Goal: Transaction & Acquisition: Book appointment/travel/reservation

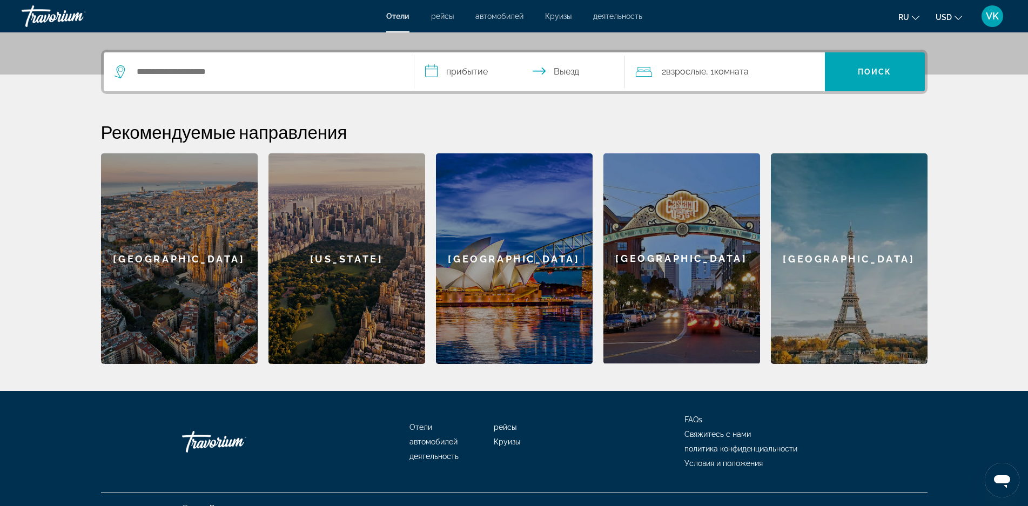
scroll to position [267, 0]
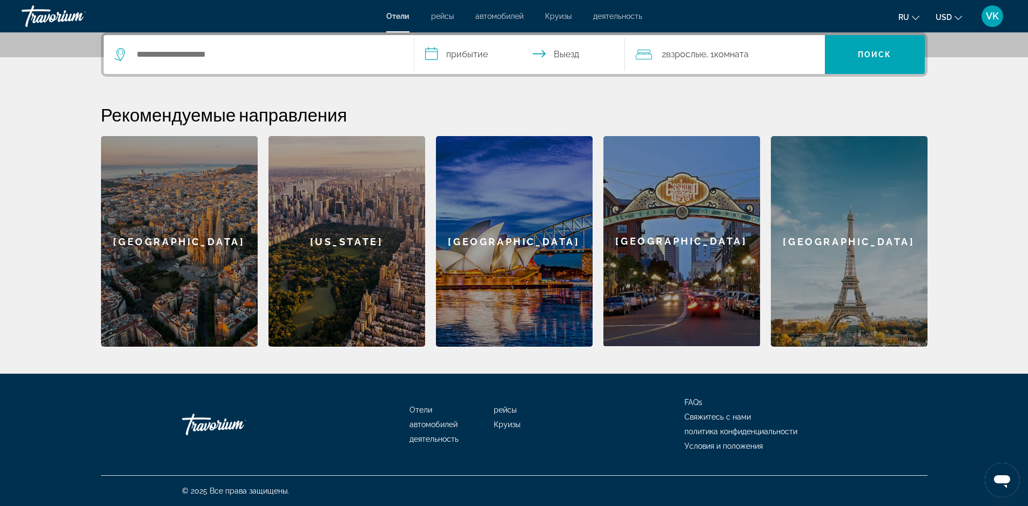
click at [155, 257] on div "[GEOGRAPHIC_DATA]" at bounding box center [179, 241] width 157 height 211
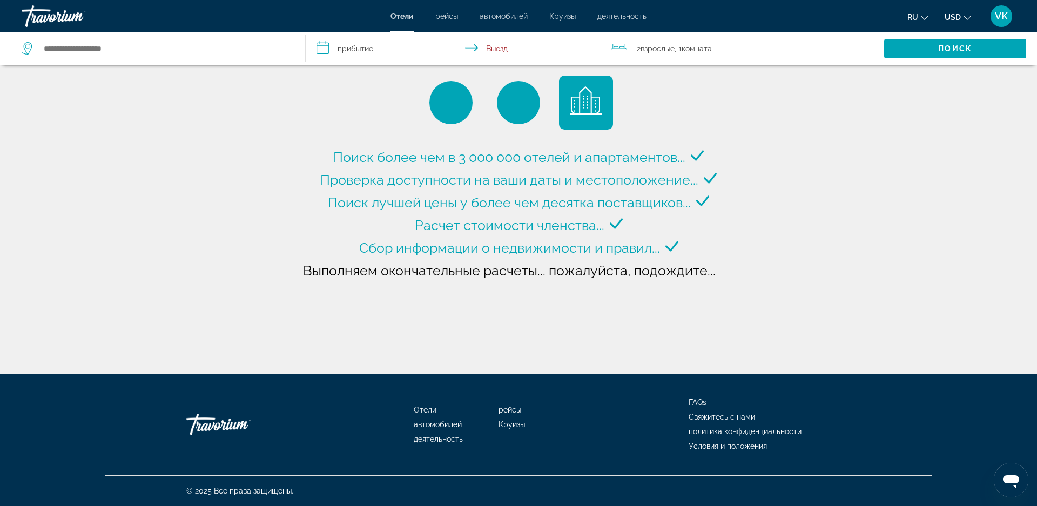
type input "**********"
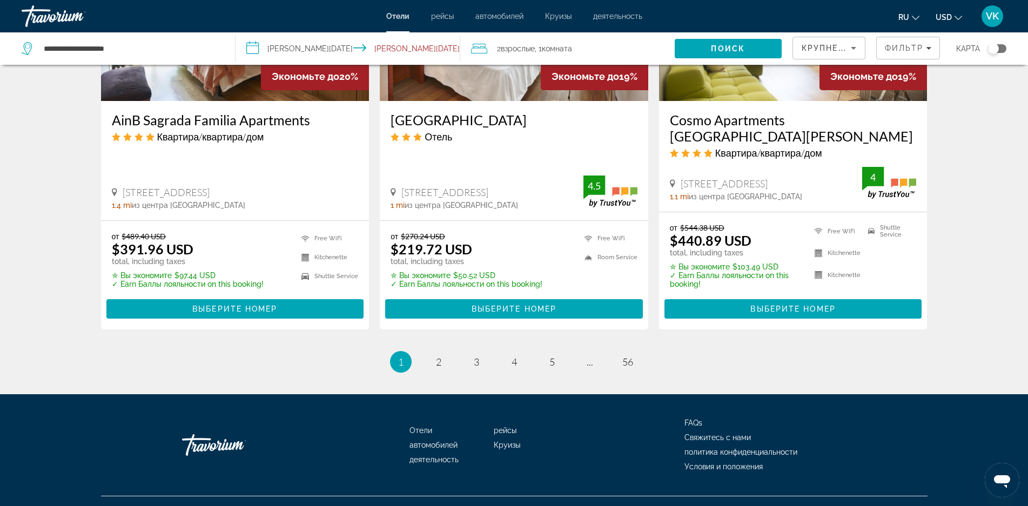
scroll to position [1402, 0]
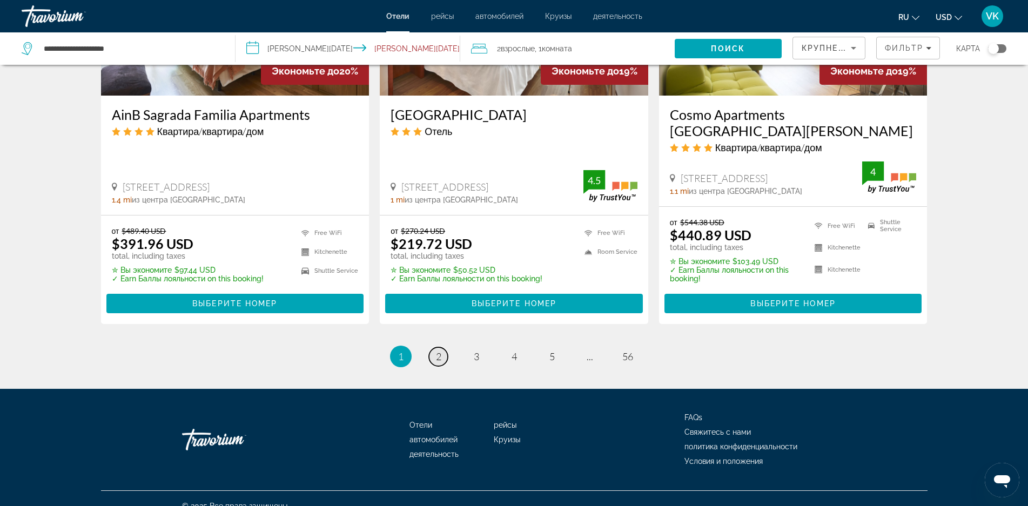
click at [440, 351] on span "2" at bounding box center [438, 357] width 5 height 12
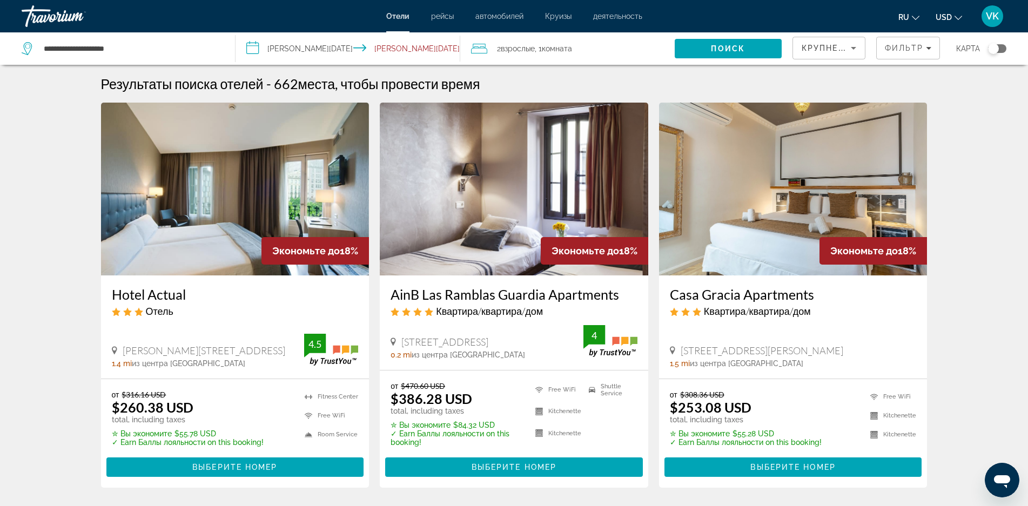
click at [236, 198] on img "Main content" at bounding box center [235, 189] width 268 height 173
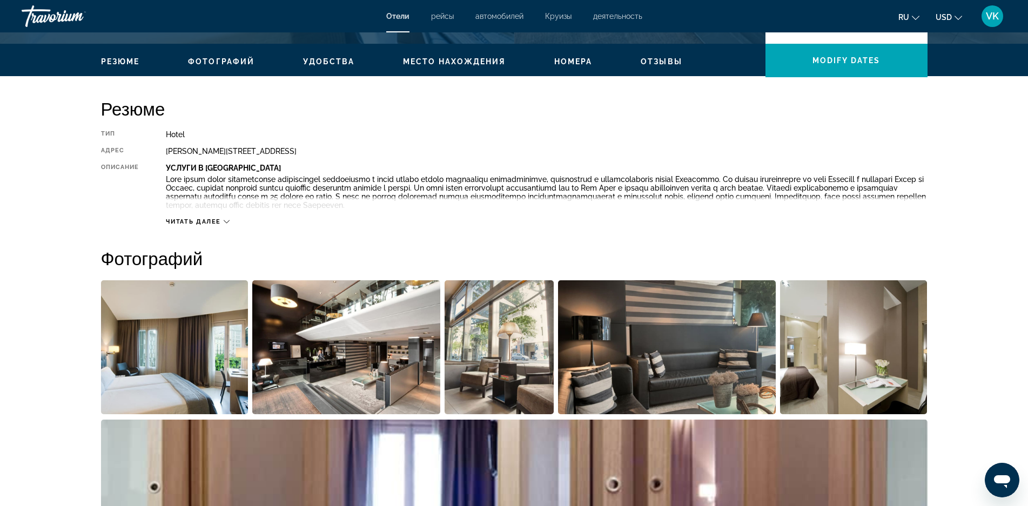
scroll to position [324, 0]
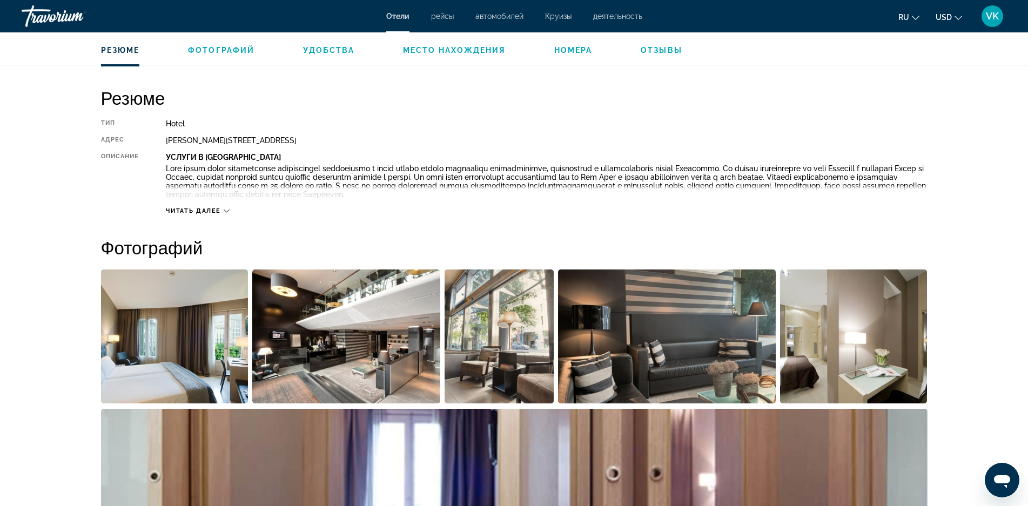
click at [212, 208] on span "Читать далее" at bounding box center [193, 210] width 55 height 7
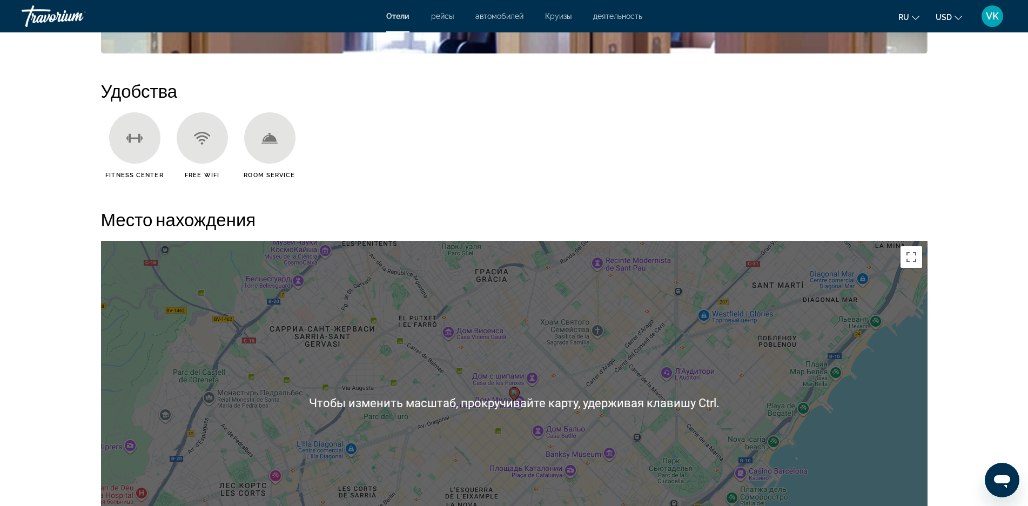
scroll to position [810, 0]
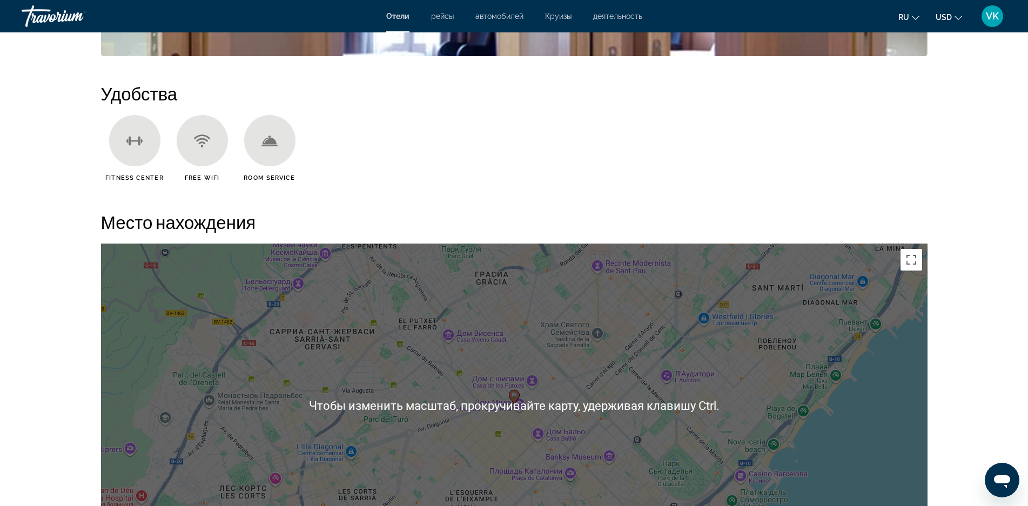
click at [481, 358] on div "Чтобы активировать перетаскивание с помощью клавиатуры, нажмите Alt + Ввод. Пос…" at bounding box center [514, 406] width 826 height 324
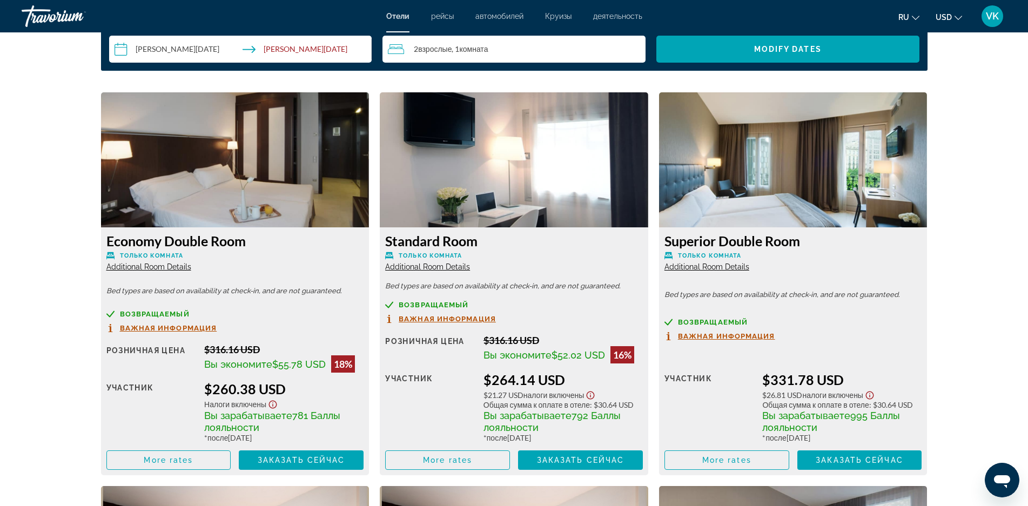
scroll to position [1242, 0]
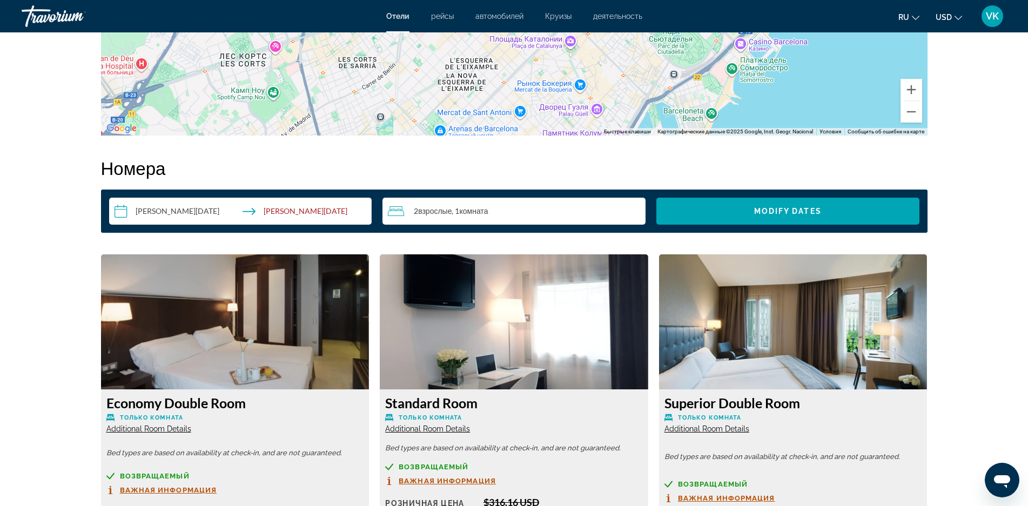
click at [439, 208] on span "Взрослые" at bounding box center [434, 210] width 33 height 9
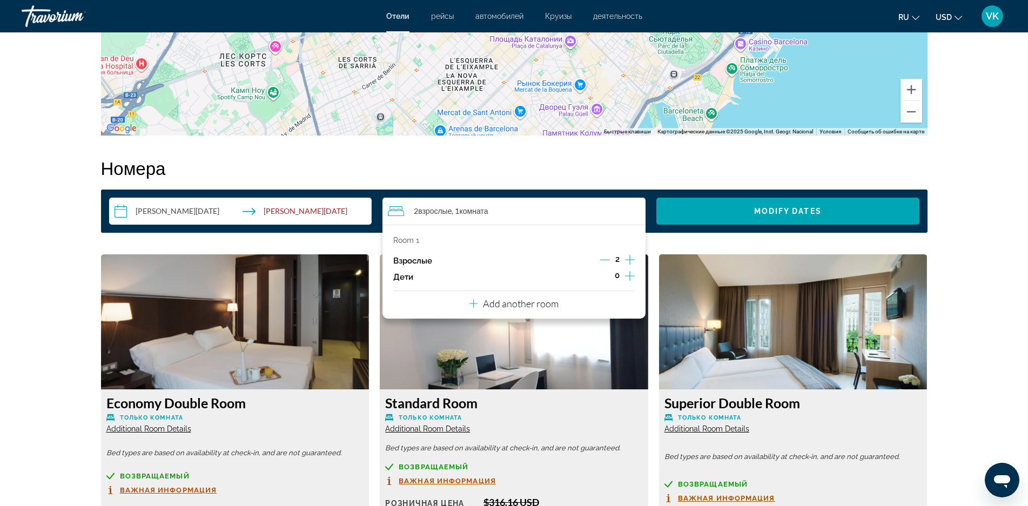
click at [634, 277] on icon "Increment children" at bounding box center [630, 276] width 10 height 13
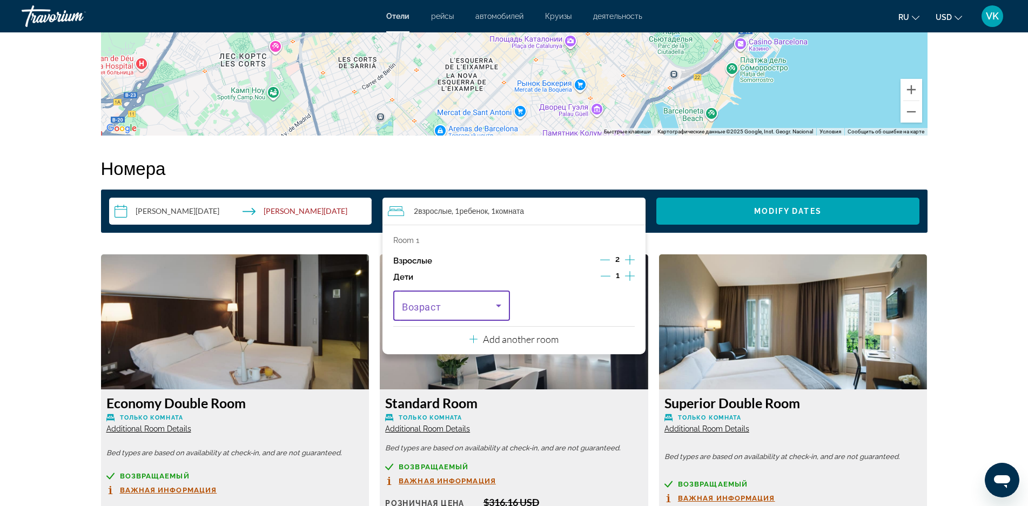
click at [499, 307] on icon "Travelers: 2 adults, 1 child" at bounding box center [498, 306] width 5 height 3
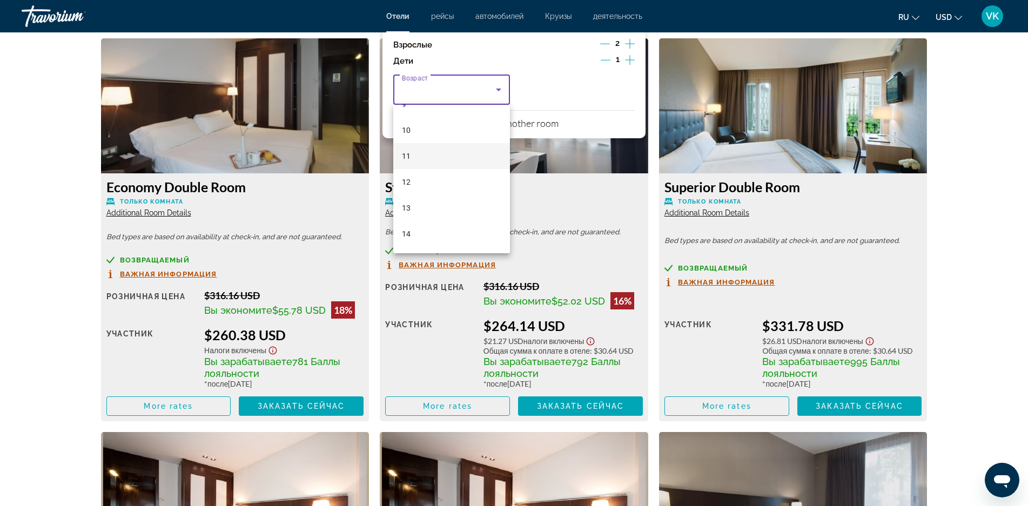
scroll to position [270, 0]
click at [418, 190] on mat-option "13" at bounding box center [451, 189] width 117 height 26
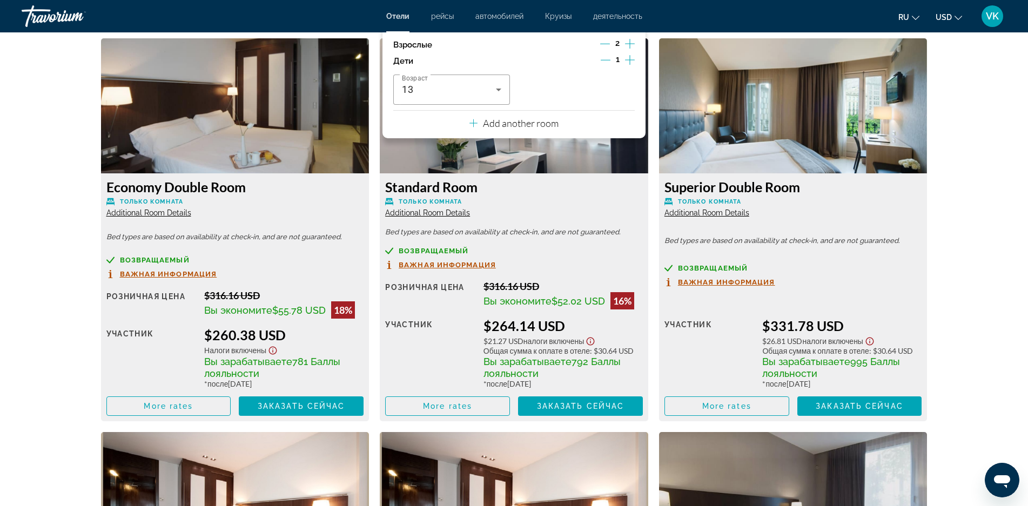
drag, startPoint x: 516, startPoint y: 122, endPoint x: 487, endPoint y: 179, distance: 64.3
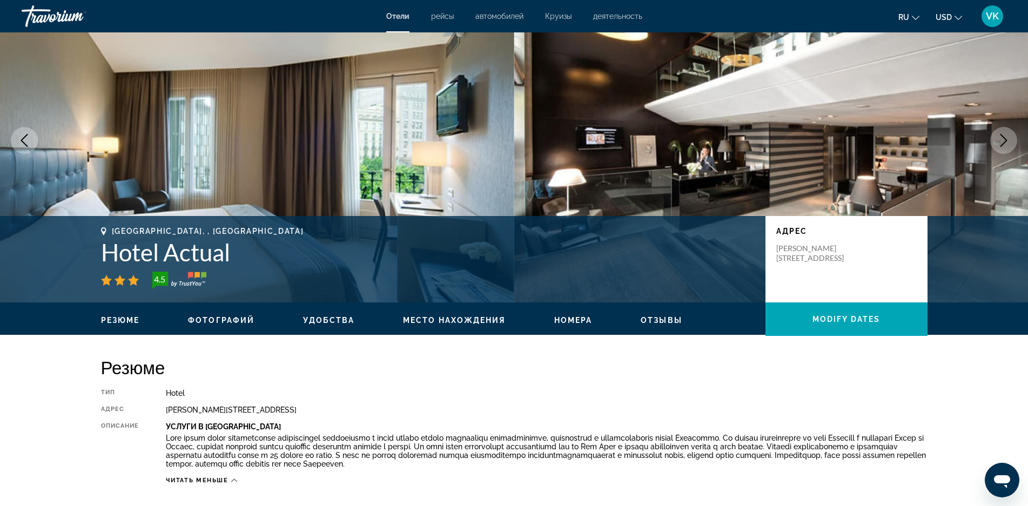
scroll to position [0, 0]
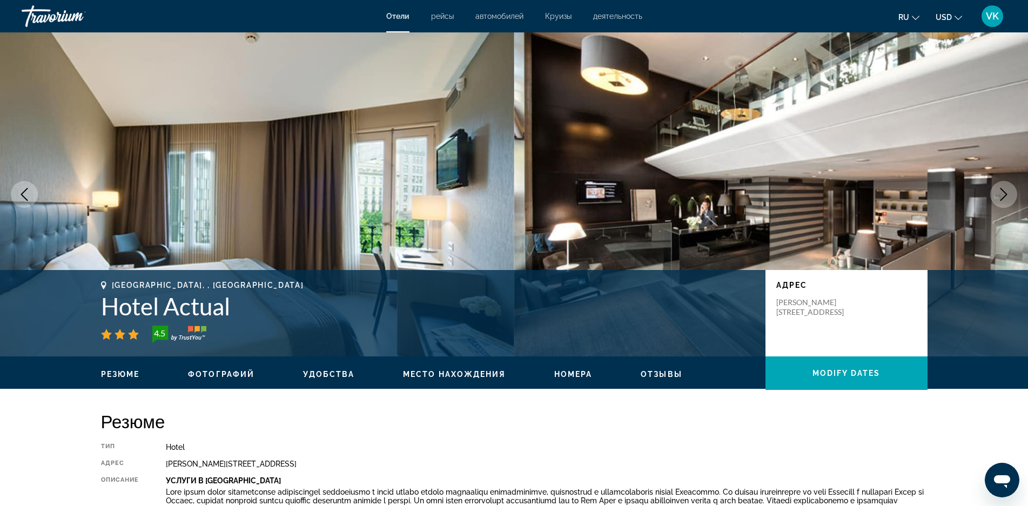
click at [403, 17] on span "Отели" at bounding box center [397, 16] width 23 height 9
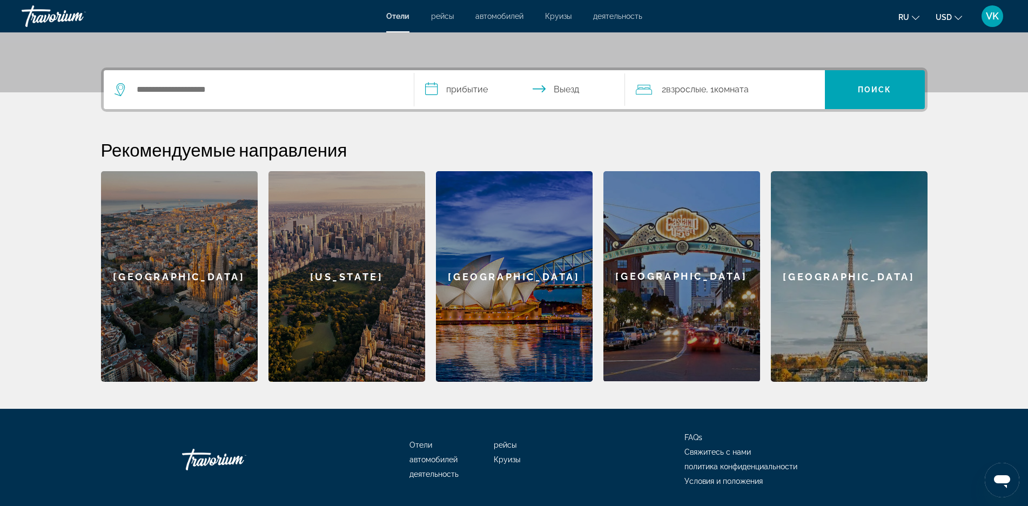
scroll to position [213, 0]
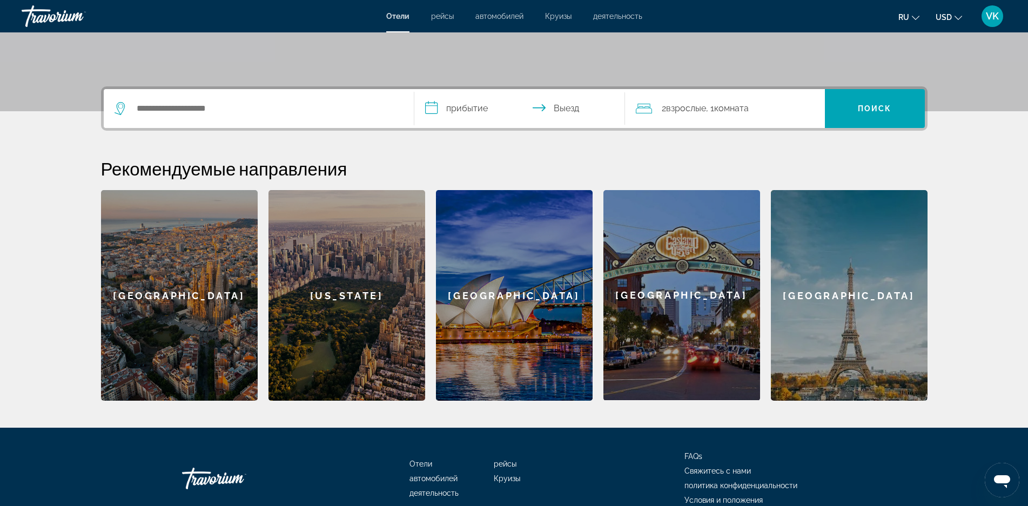
click at [198, 318] on div "[GEOGRAPHIC_DATA]" at bounding box center [179, 295] width 157 height 211
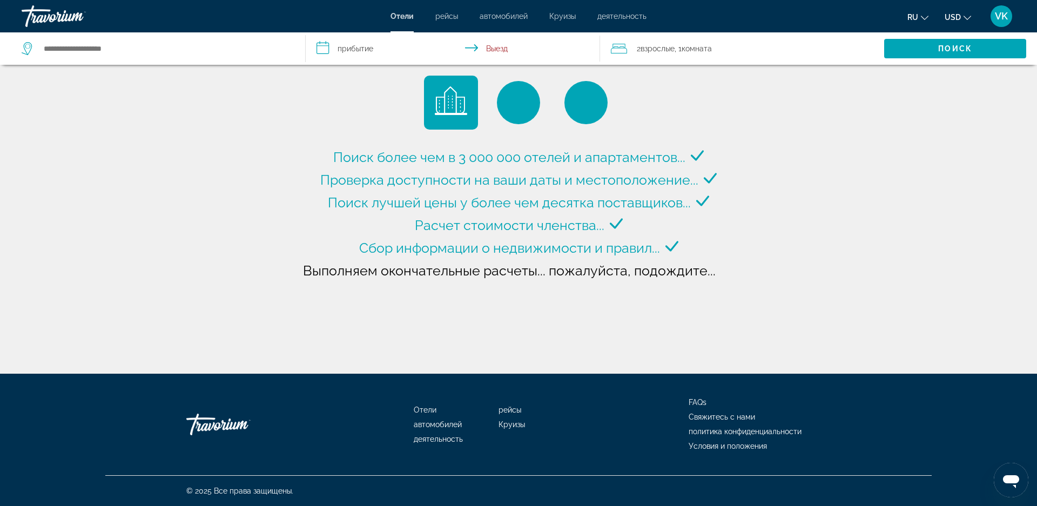
type input "**********"
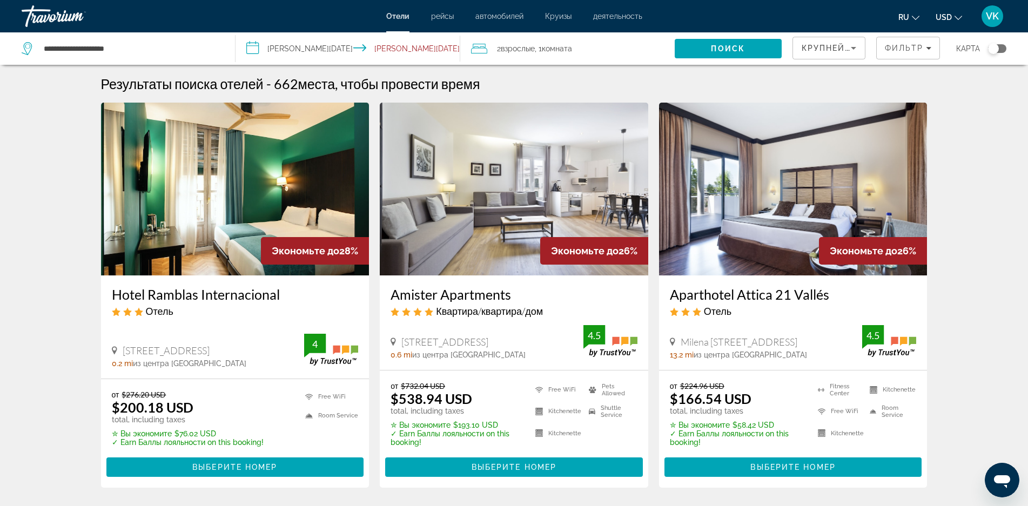
click at [238, 211] on img "Main content" at bounding box center [235, 189] width 268 height 173
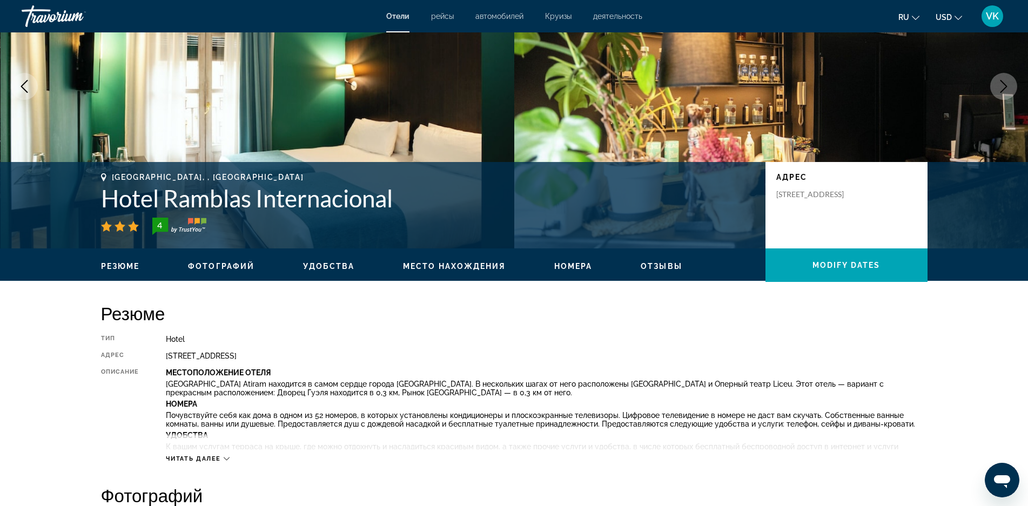
scroll to position [162, 0]
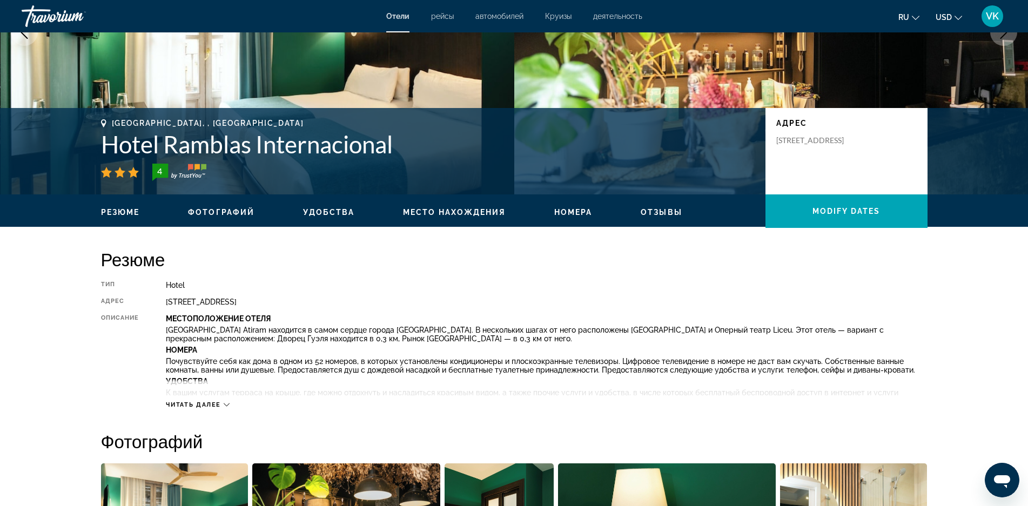
click at [228, 403] on icon "Main content" at bounding box center [227, 405] width 6 height 6
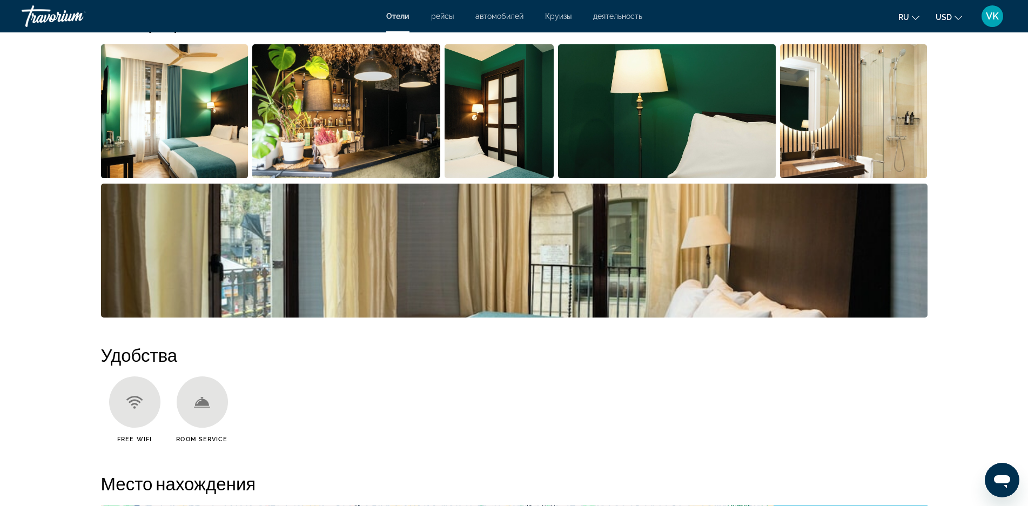
scroll to position [594, 0]
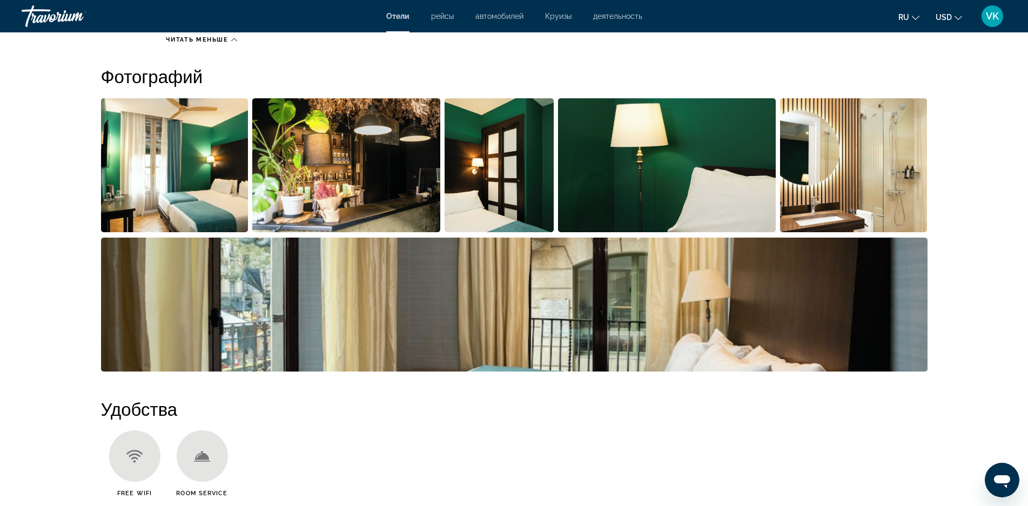
click at [496, 177] on img "Open full-screen image slider" at bounding box center [500, 165] width 110 height 134
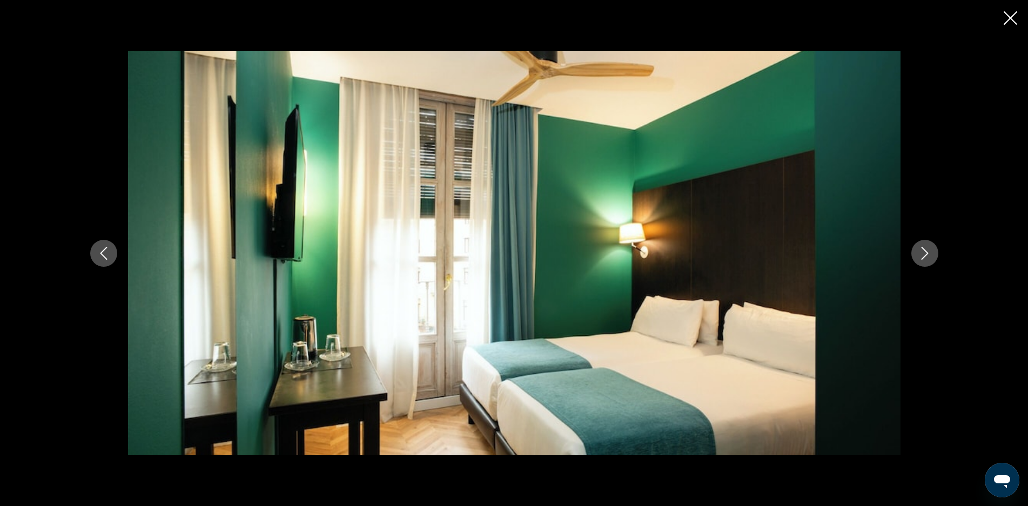
click at [923, 254] on icon "Next image" at bounding box center [924, 253] width 13 height 13
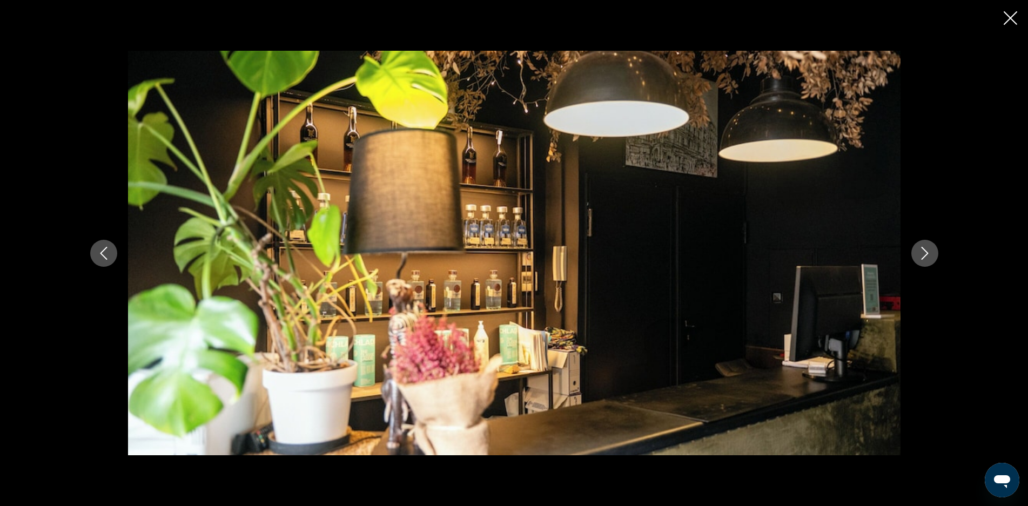
click at [923, 254] on icon "Next image" at bounding box center [924, 253] width 13 height 13
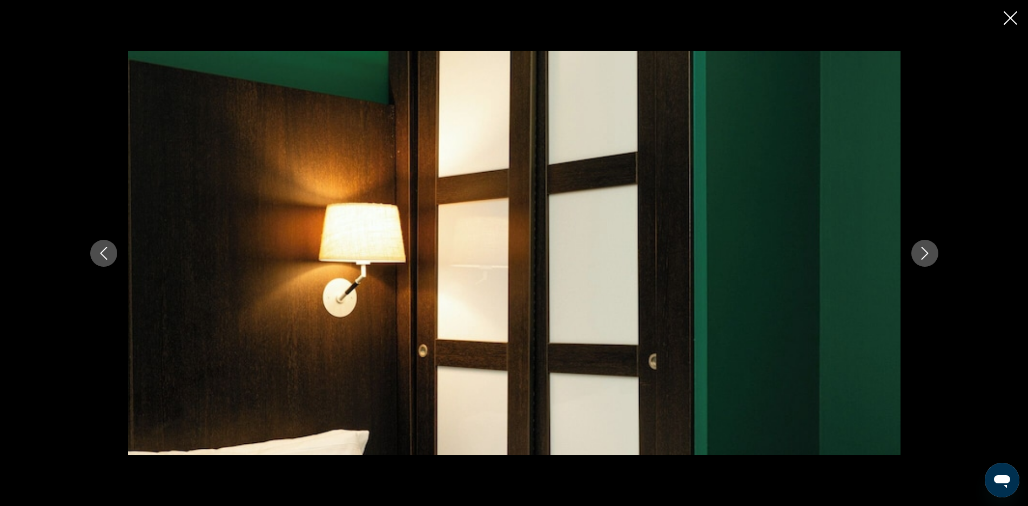
click at [923, 254] on icon "Next image" at bounding box center [924, 253] width 13 height 13
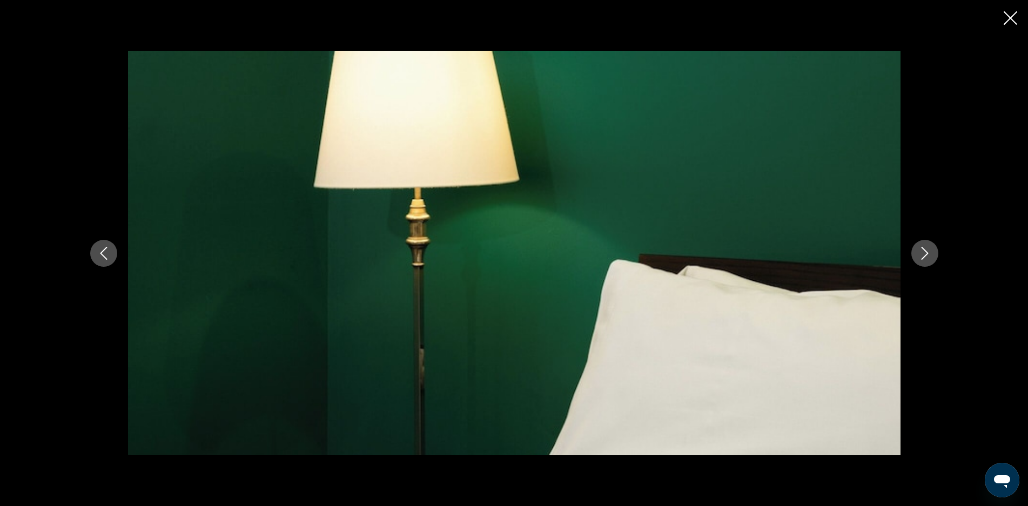
click at [923, 254] on icon "Next image" at bounding box center [924, 253] width 13 height 13
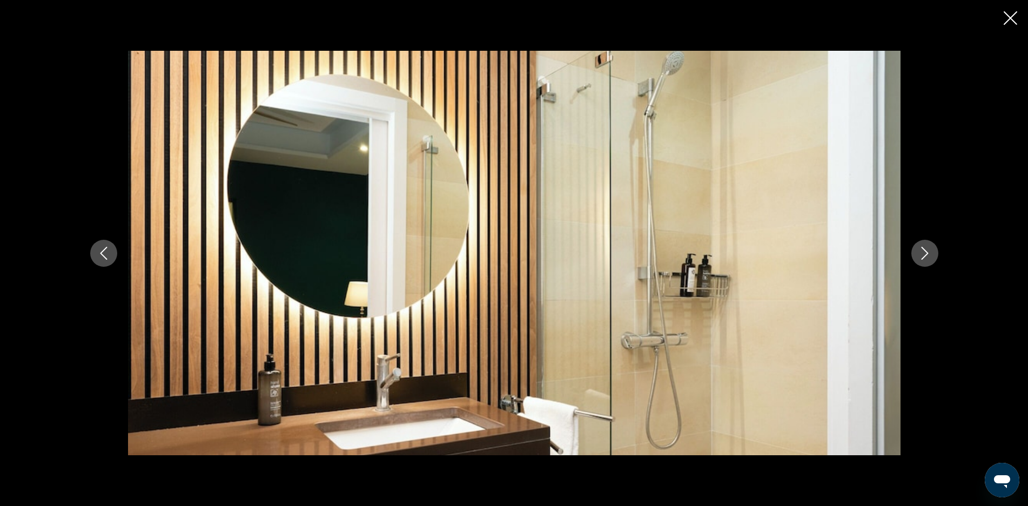
click at [923, 254] on icon "Next image" at bounding box center [924, 253] width 13 height 13
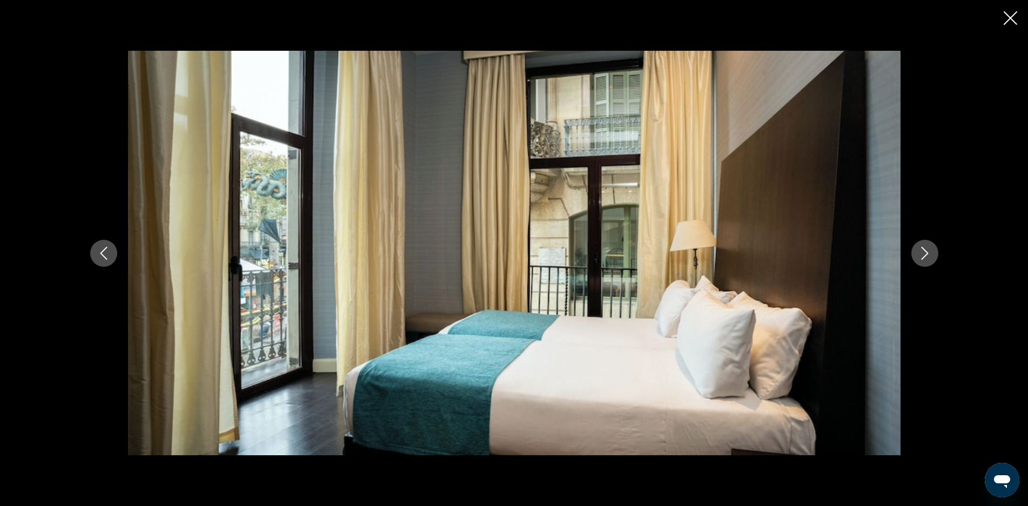
click at [923, 254] on icon "Next image" at bounding box center [924, 253] width 13 height 13
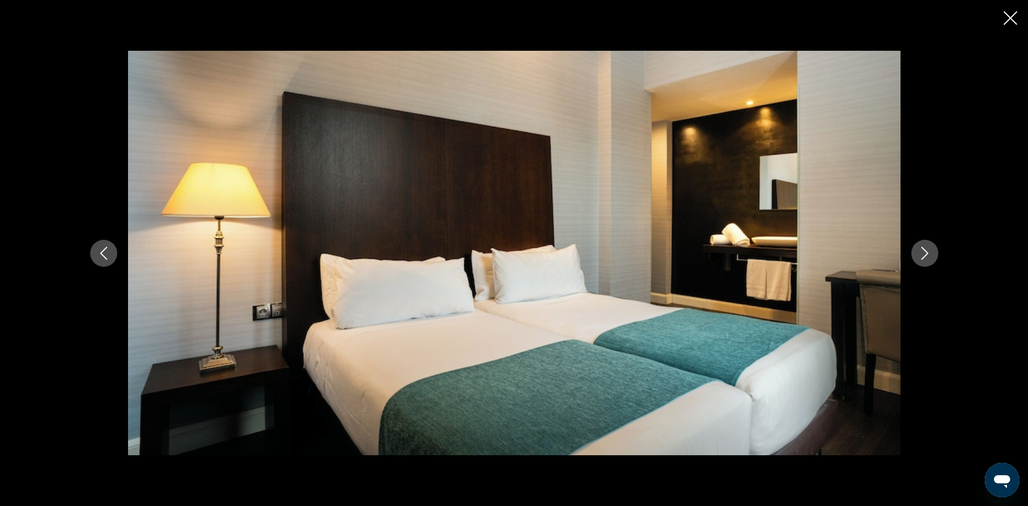
click at [923, 254] on icon "Next image" at bounding box center [924, 253] width 13 height 13
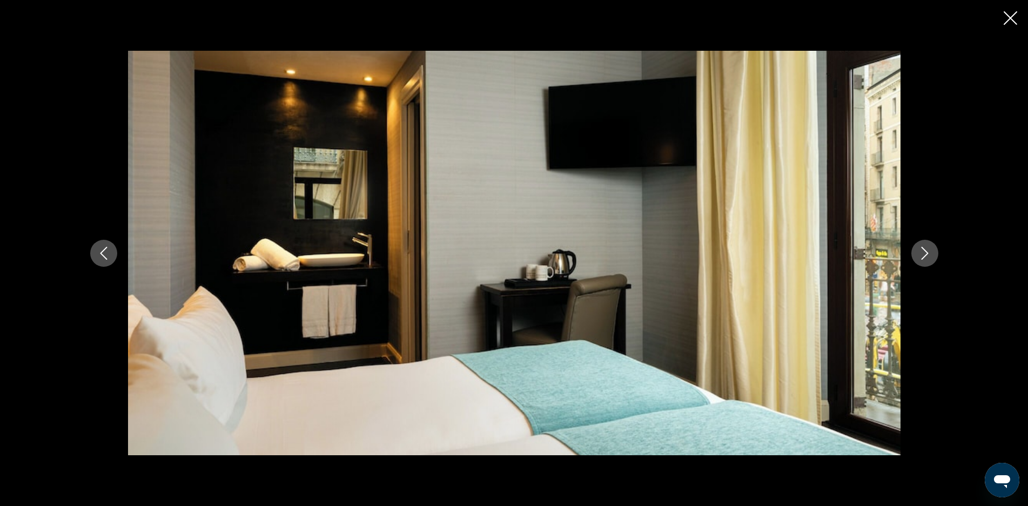
click at [923, 254] on icon "Next image" at bounding box center [924, 253] width 13 height 13
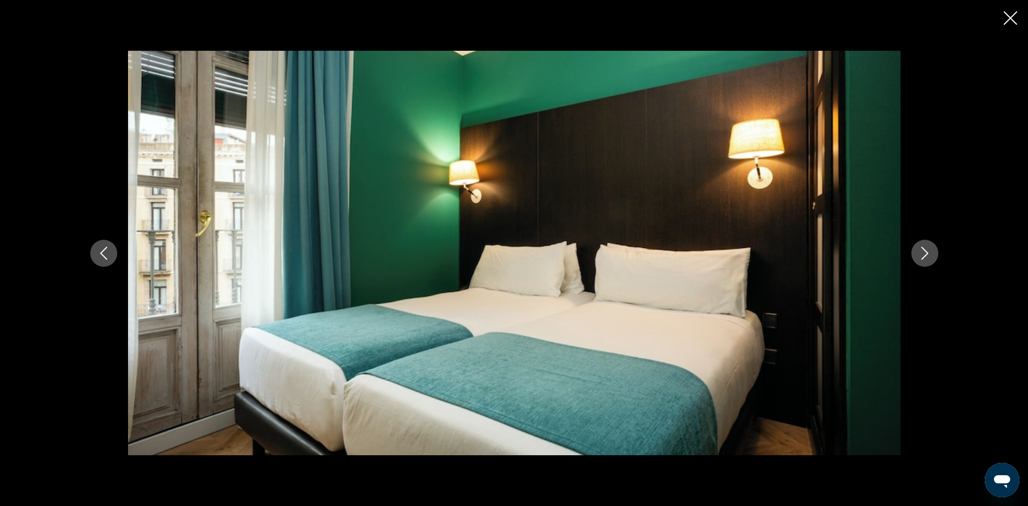
click at [923, 254] on icon "Next image" at bounding box center [924, 253] width 13 height 13
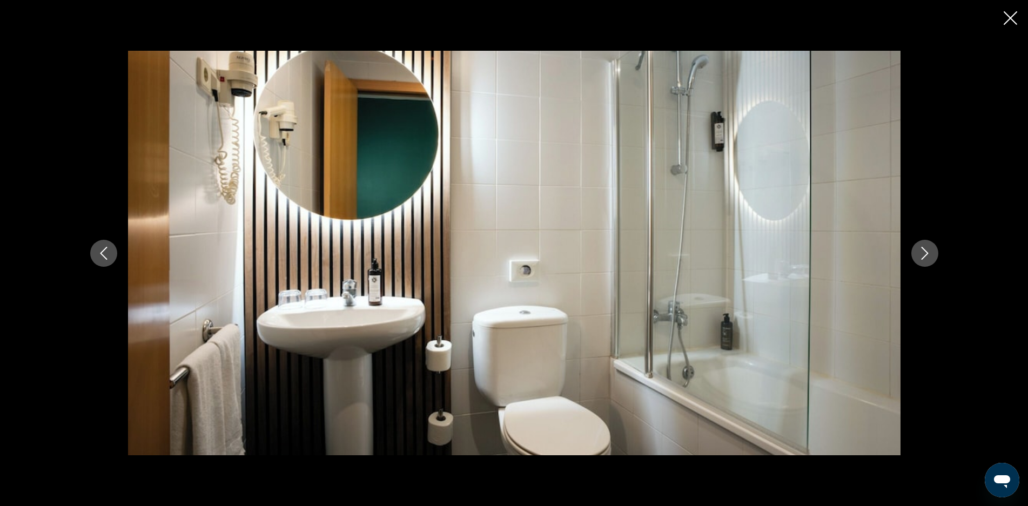
click at [923, 254] on icon "Next image" at bounding box center [924, 253] width 13 height 13
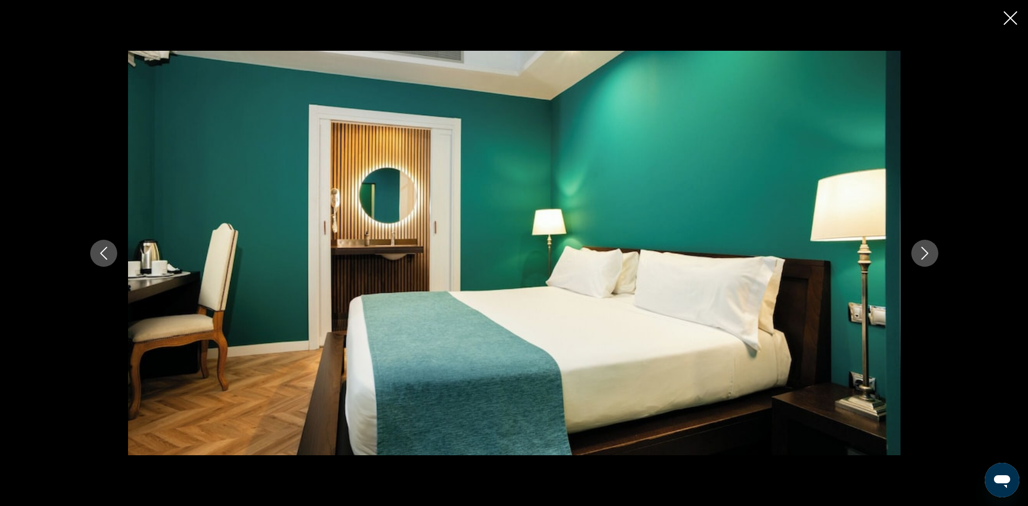
click at [923, 254] on icon "Next image" at bounding box center [924, 253] width 13 height 13
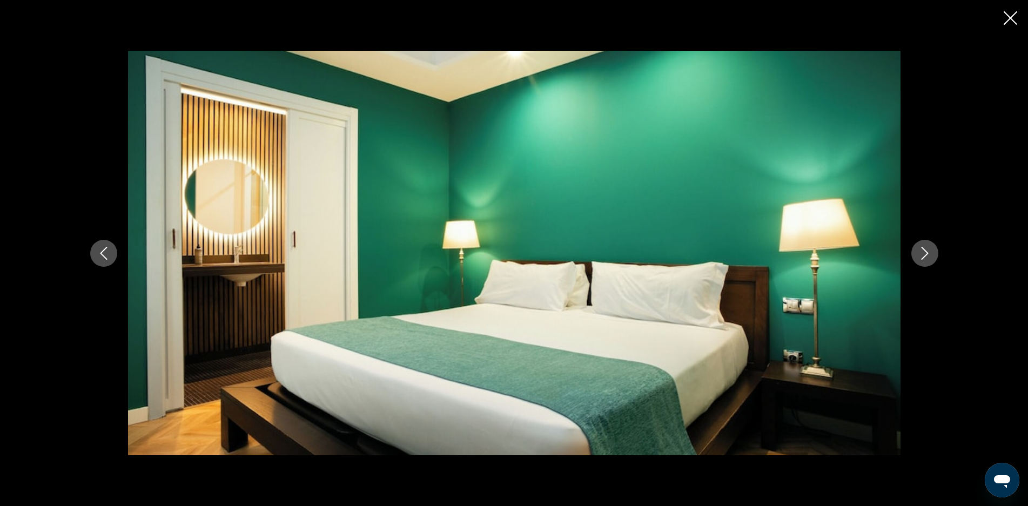
click at [923, 254] on icon "Next image" at bounding box center [924, 253] width 13 height 13
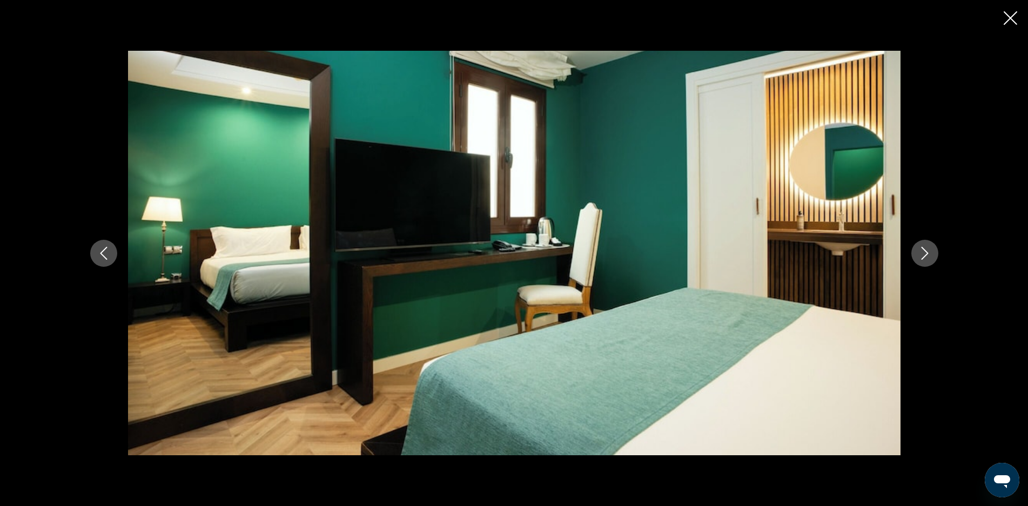
click at [923, 254] on icon "Next image" at bounding box center [924, 253] width 13 height 13
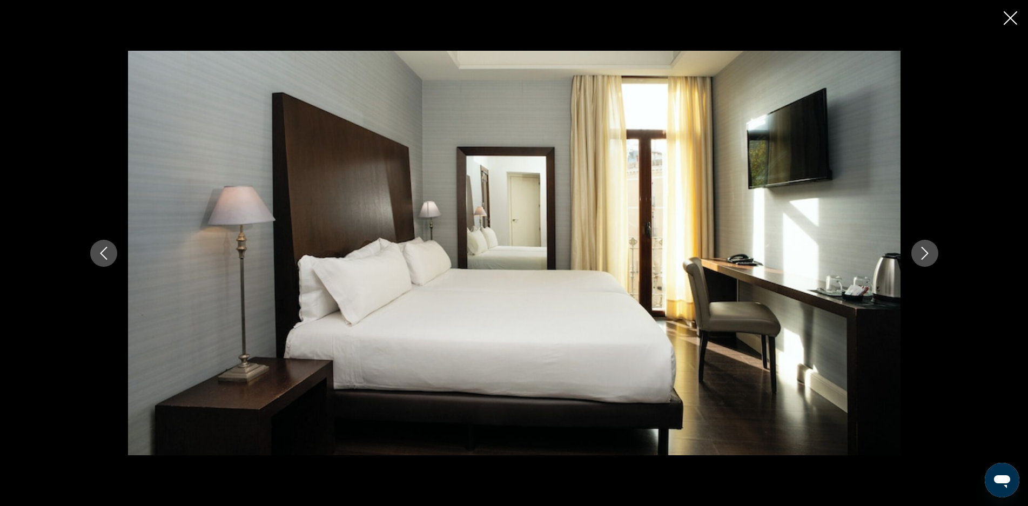
click at [923, 254] on icon "Next image" at bounding box center [924, 253] width 13 height 13
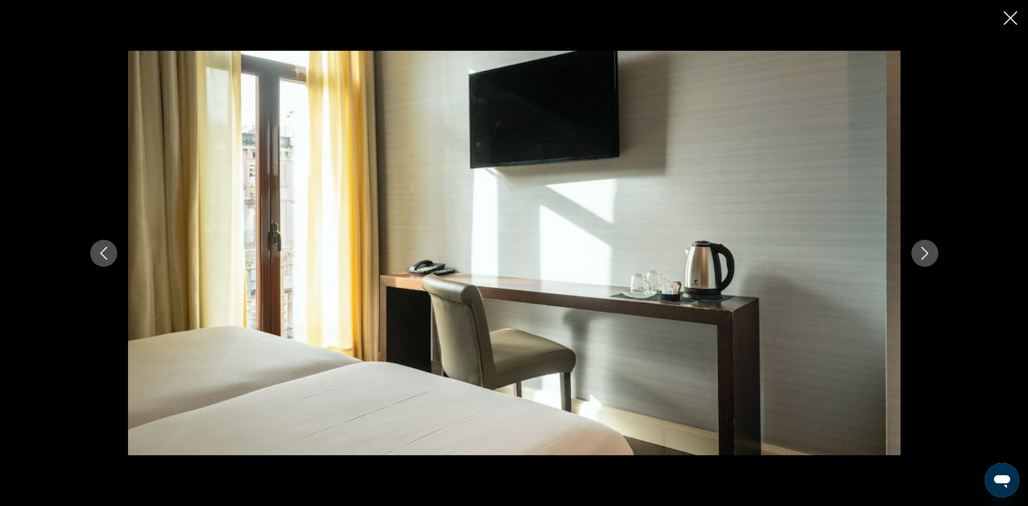
click at [923, 254] on icon "Next image" at bounding box center [924, 253] width 13 height 13
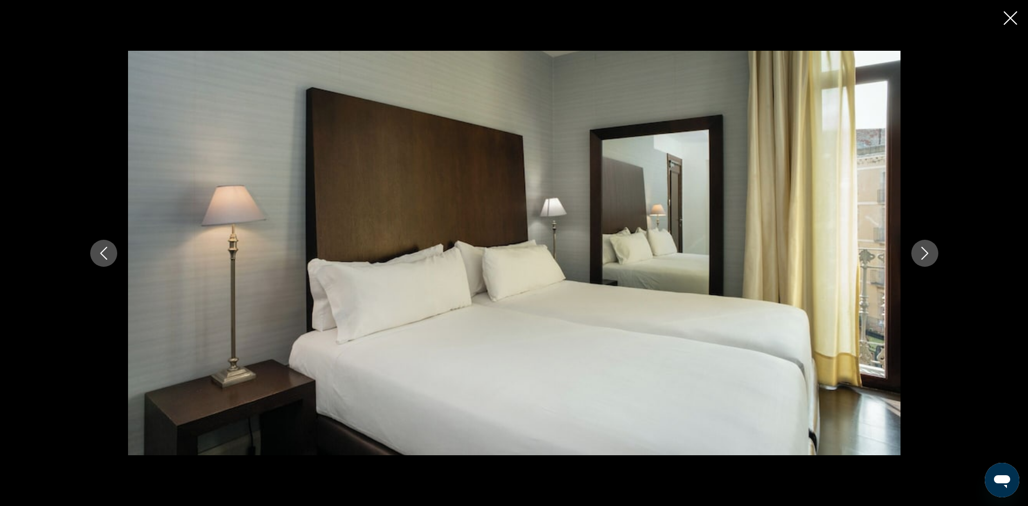
click at [923, 254] on icon "Next image" at bounding box center [924, 253] width 13 height 13
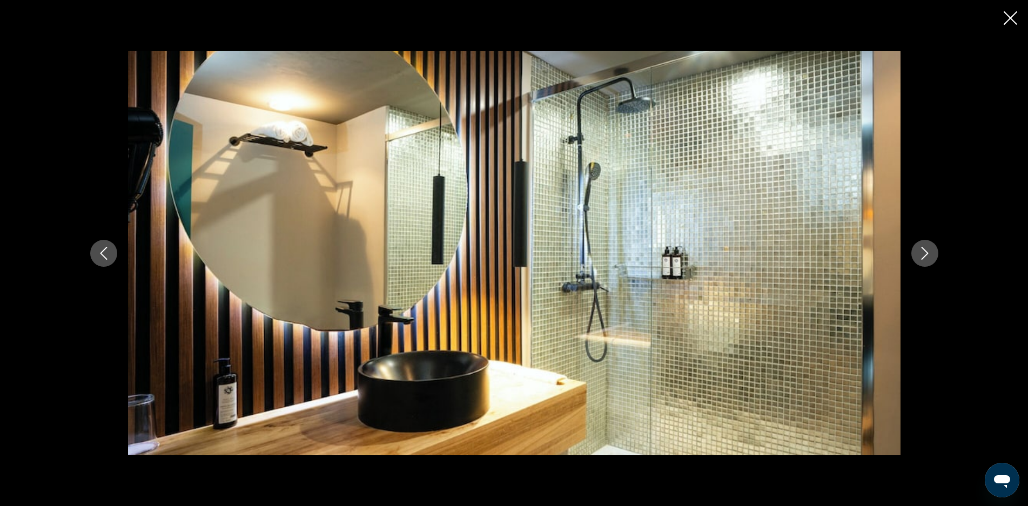
click at [923, 254] on icon "Next image" at bounding box center [924, 253] width 13 height 13
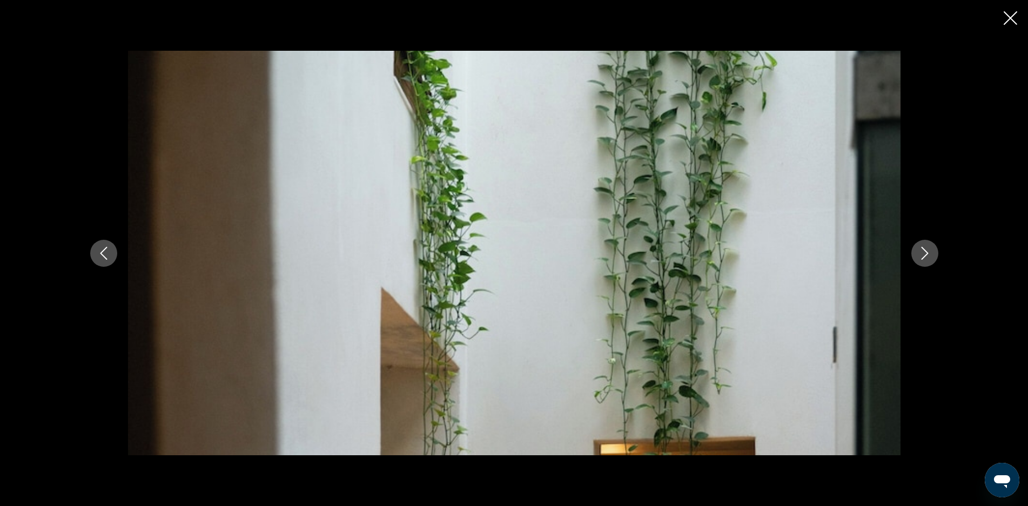
click at [923, 254] on icon "Next image" at bounding box center [924, 253] width 13 height 13
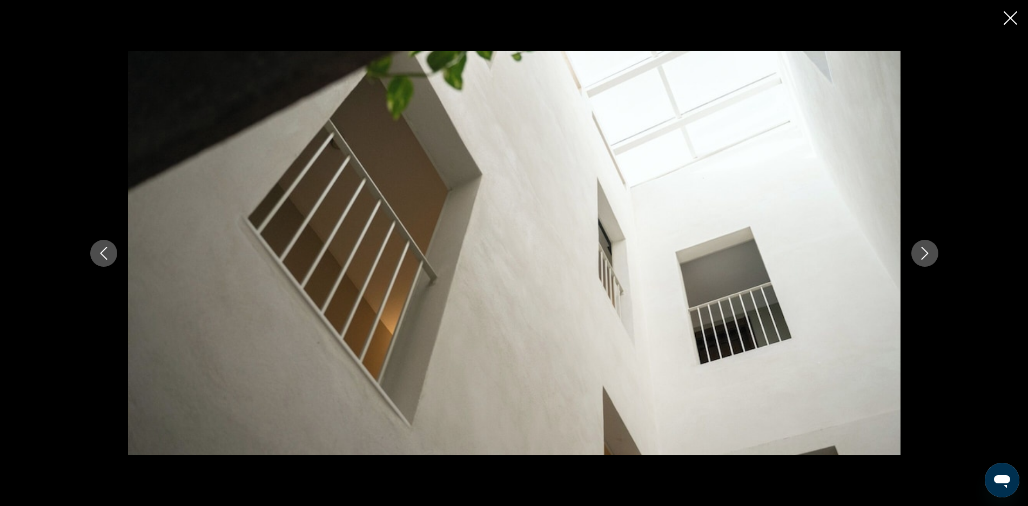
click at [923, 254] on icon "Next image" at bounding box center [924, 253] width 13 height 13
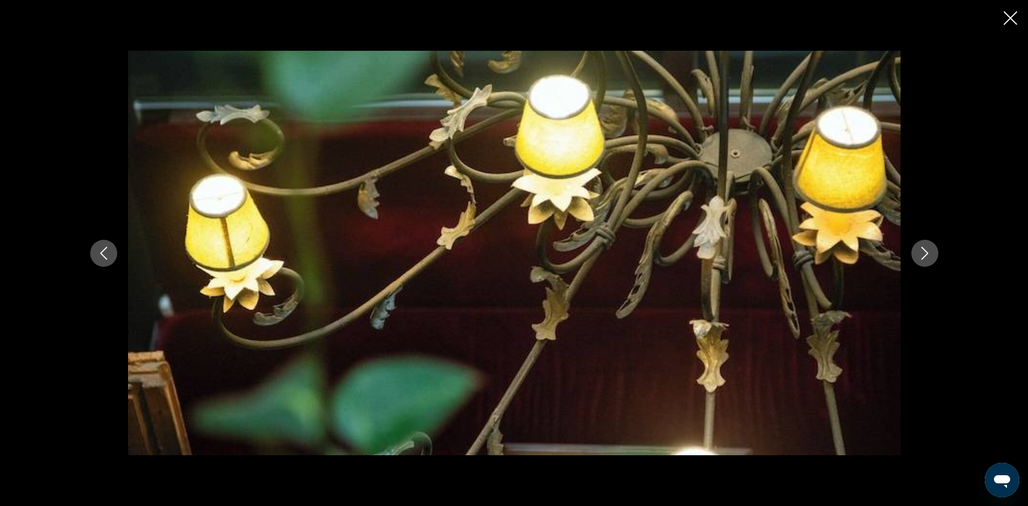
click at [923, 254] on icon "Next image" at bounding box center [924, 253] width 13 height 13
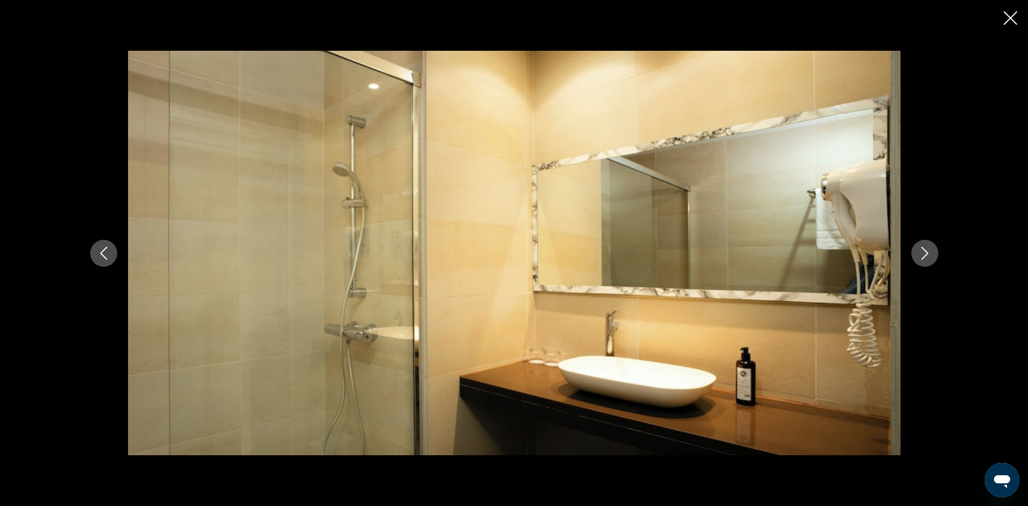
click at [923, 254] on icon "Next image" at bounding box center [924, 253] width 13 height 13
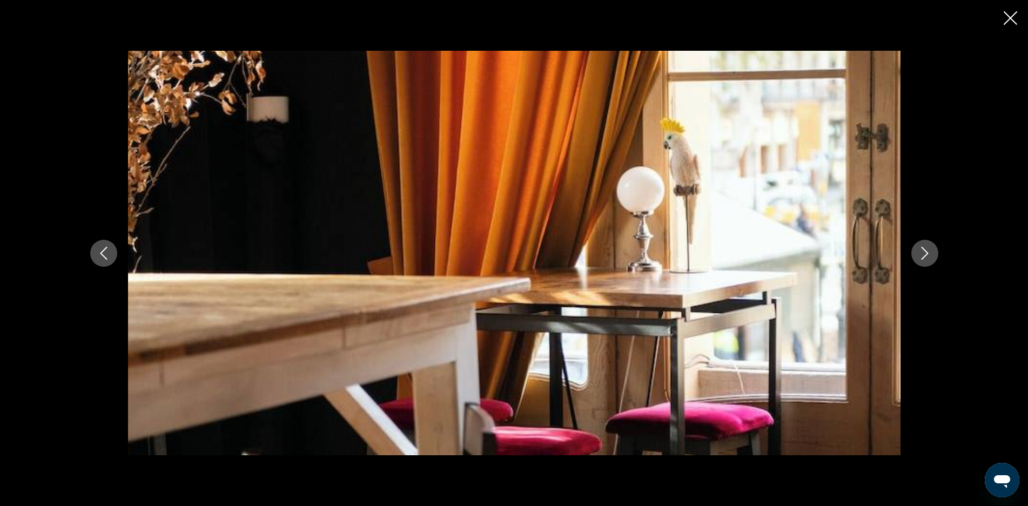
click at [923, 257] on icon "Next image" at bounding box center [924, 253] width 13 height 13
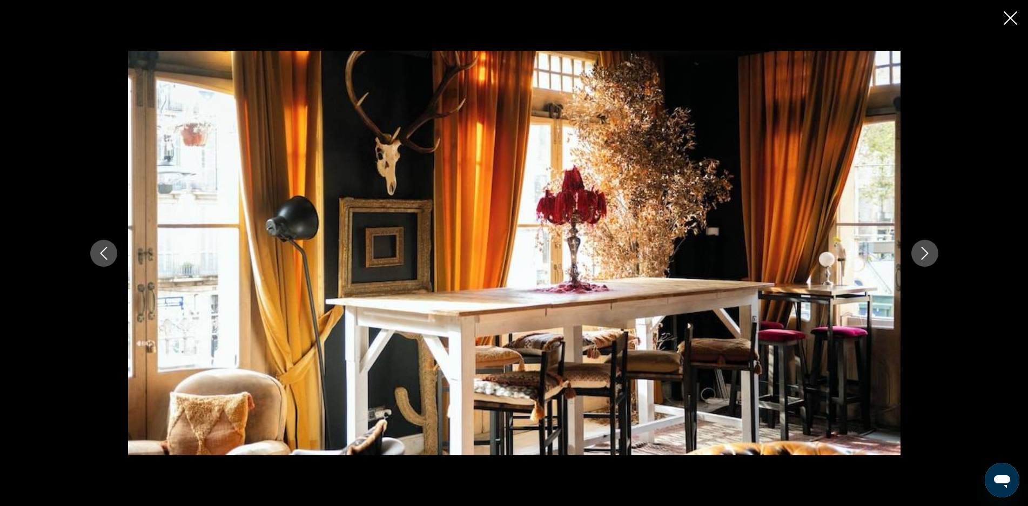
click at [923, 257] on icon "Next image" at bounding box center [924, 253] width 13 height 13
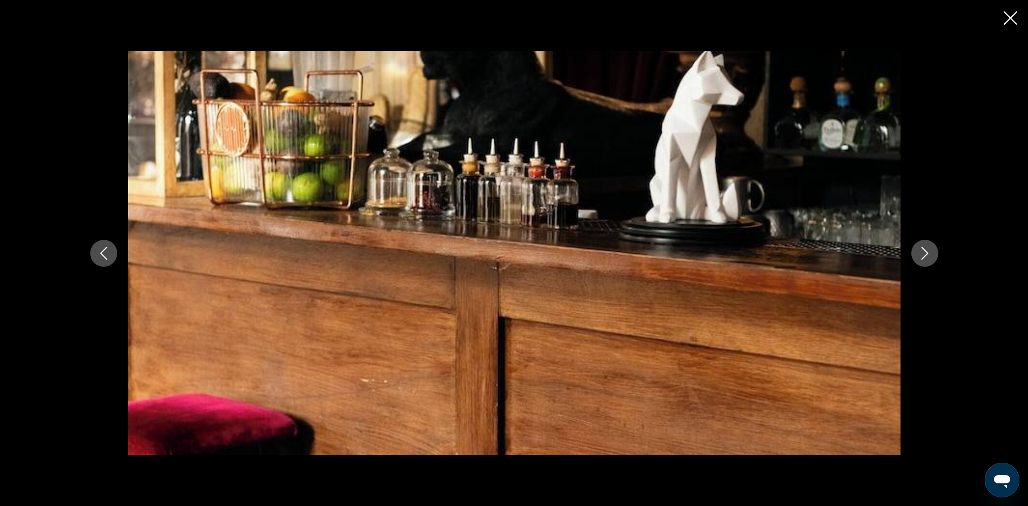
click at [923, 257] on icon "Next image" at bounding box center [924, 253] width 13 height 13
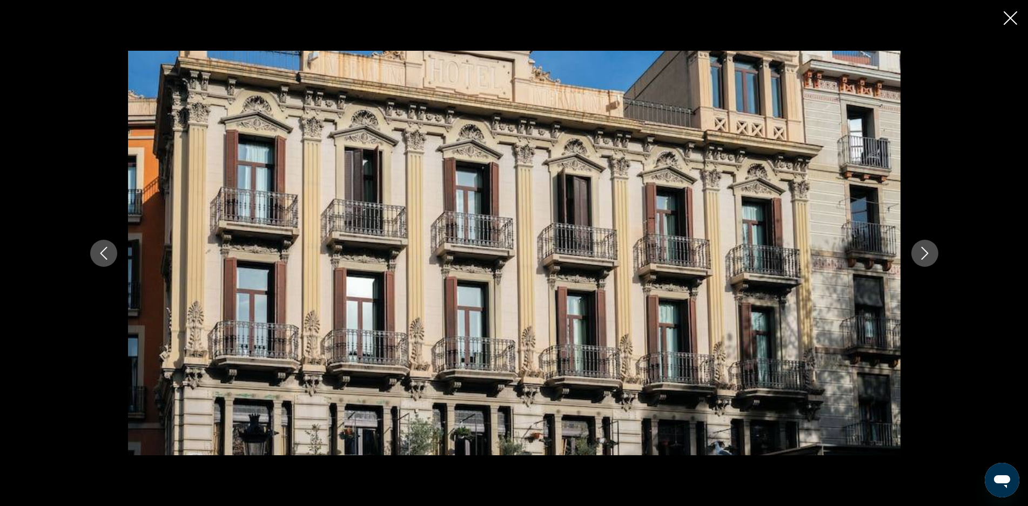
click at [923, 257] on icon "Next image" at bounding box center [924, 253] width 13 height 13
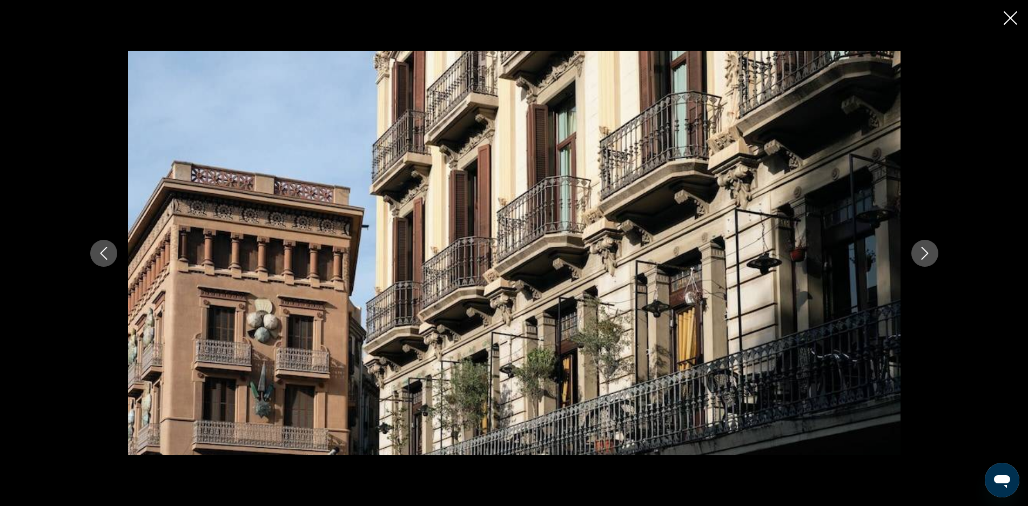
click at [923, 257] on icon "Next image" at bounding box center [924, 253] width 13 height 13
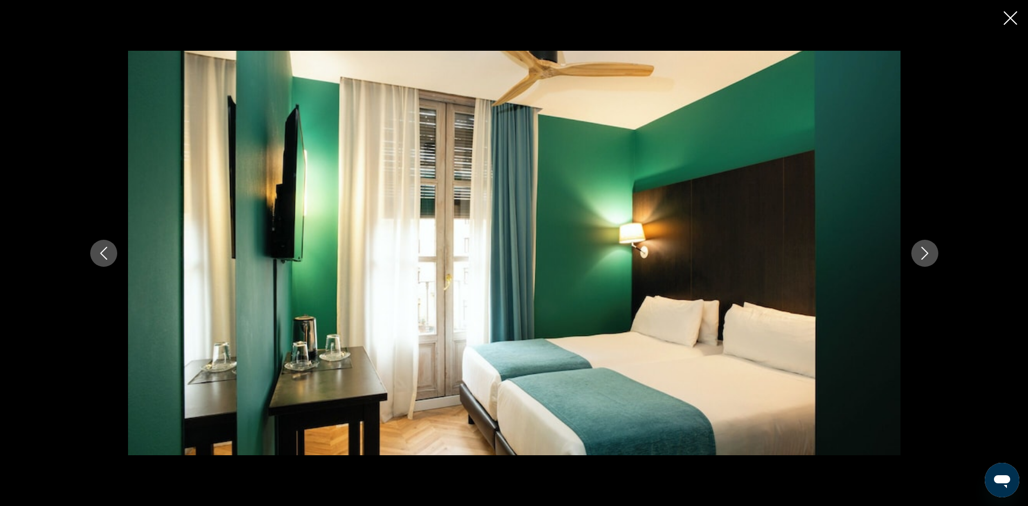
click at [923, 257] on icon "Next image" at bounding box center [924, 253] width 13 height 13
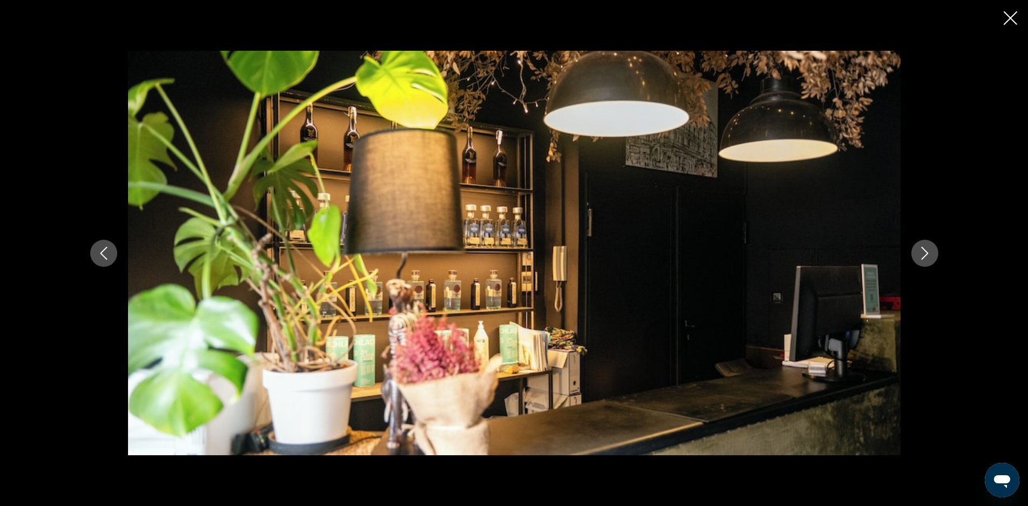
click at [923, 257] on icon "Next image" at bounding box center [924, 253] width 13 height 13
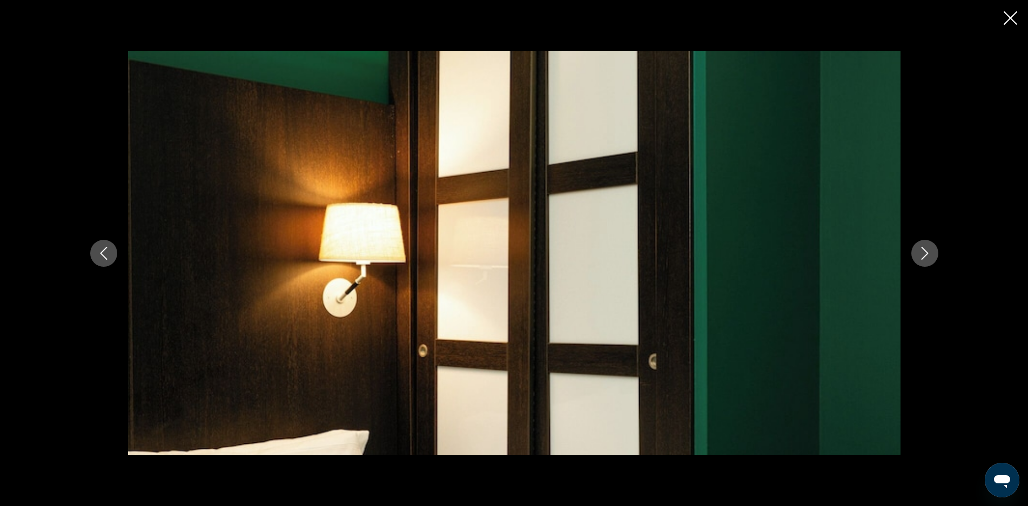
click at [923, 257] on icon "Next image" at bounding box center [924, 253] width 13 height 13
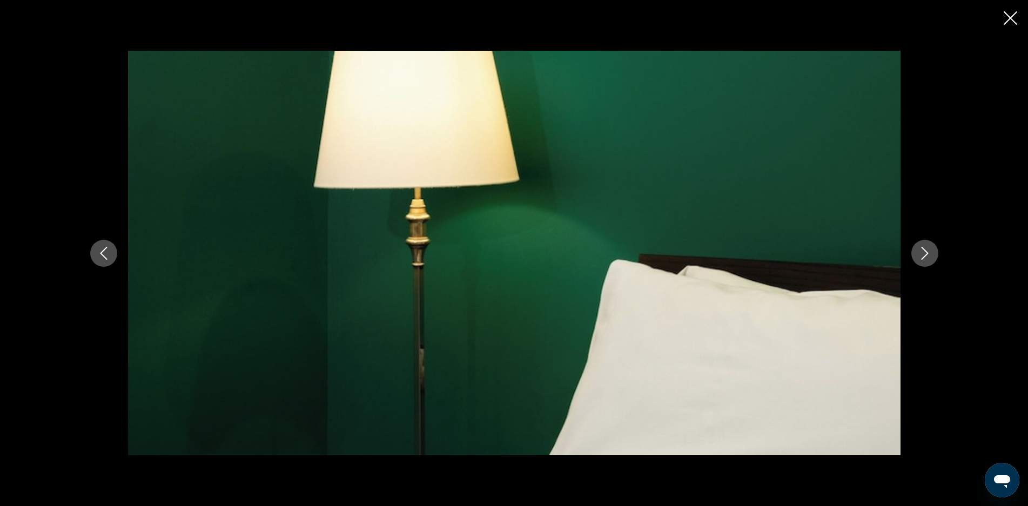
click at [923, 257] on icon "Next image" at bounding box center [924, 253] width 13 height 13
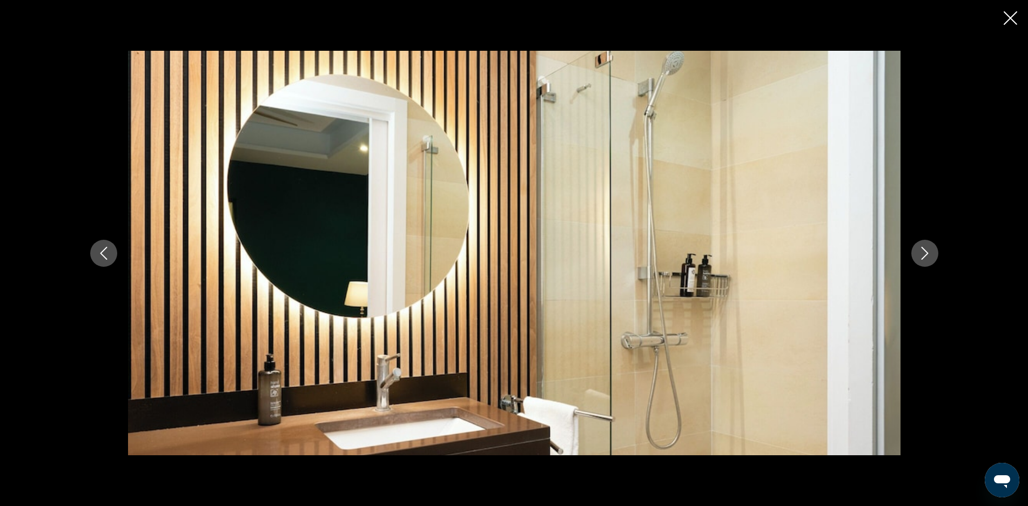
click at [923, 257] on icon "Next image" at bounding box center [924, 253] width 13 height 13
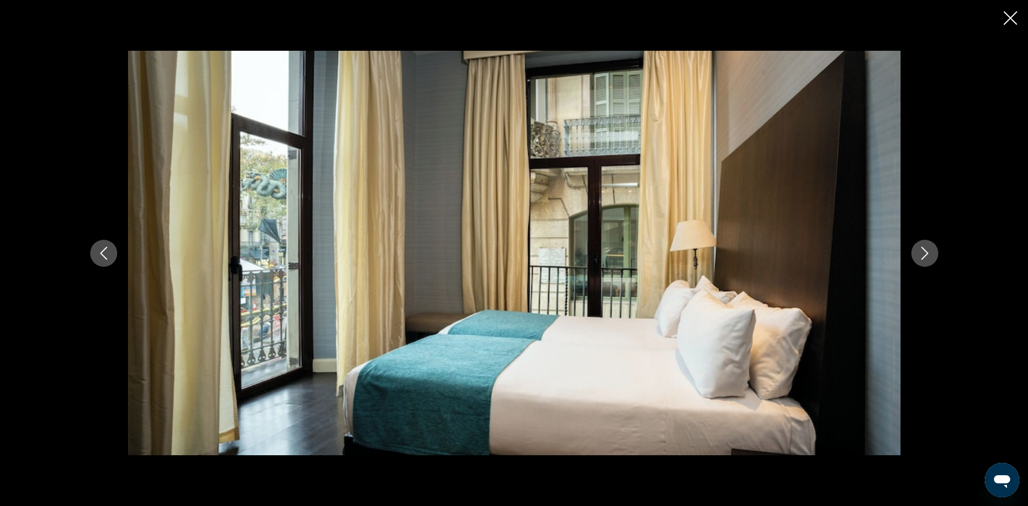
click at [1008, 19] on icon "Close slideshow" at bounding box center [1011, 18] width 14 height 14
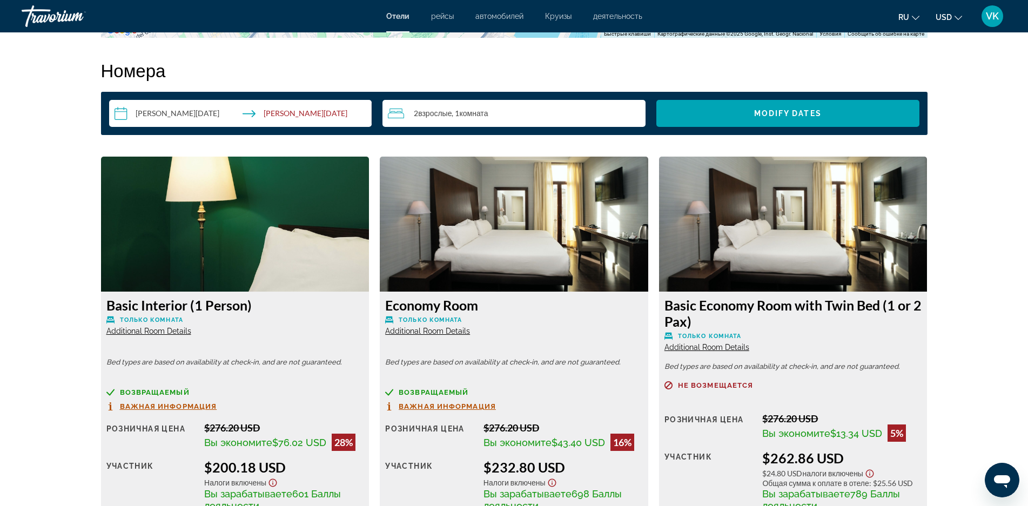
scroll to position [1458, 0]
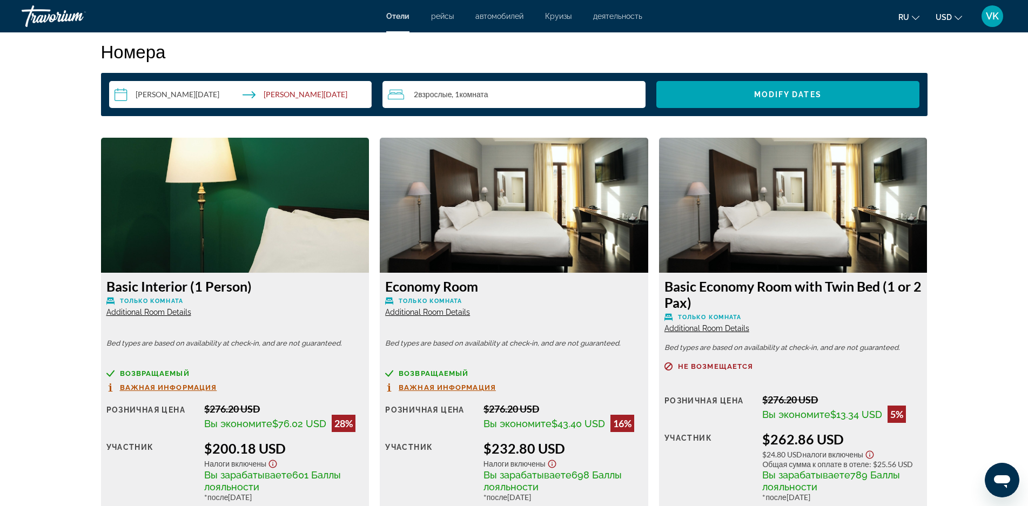
click at [149, 303] on span "Только комната" at bounding box center [151, 301] width 63 height 7
click at [151, 313] on span "Additional Room Details" at bounding box center [148, 312] width 85 height 9
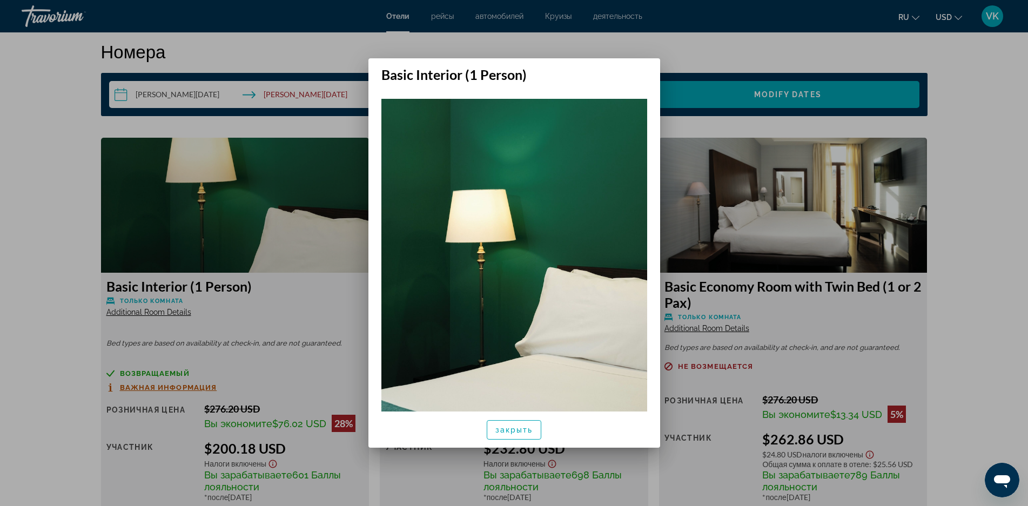
scroll to position [0, 0]
click at [151, 313] on div at bounding box center [514, 253] width 1028 height 506
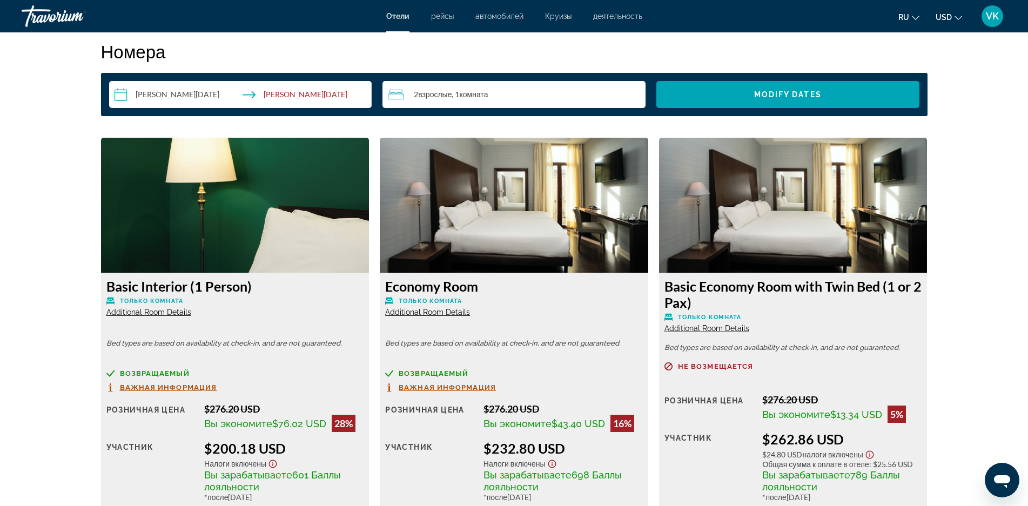
scroll to position [1458, 0]
click at [406, 315] on span "Additional Room Details" at bounding box center [427, 312] width 85 height 9
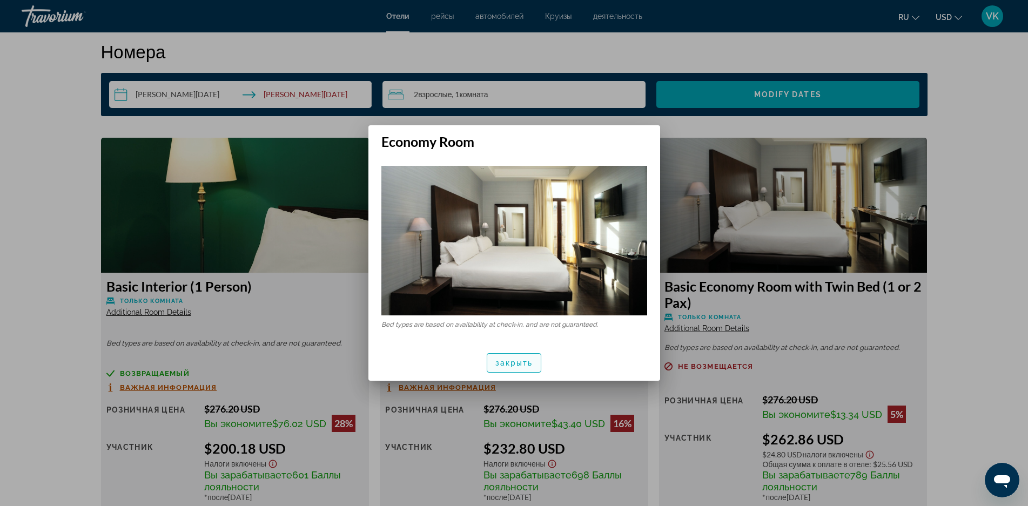
click at [504, 365] on span "закрыть" at bounding box center [514, 363] width 38 height 9
